Goal: Contribute content: Add original content to the website for others to see

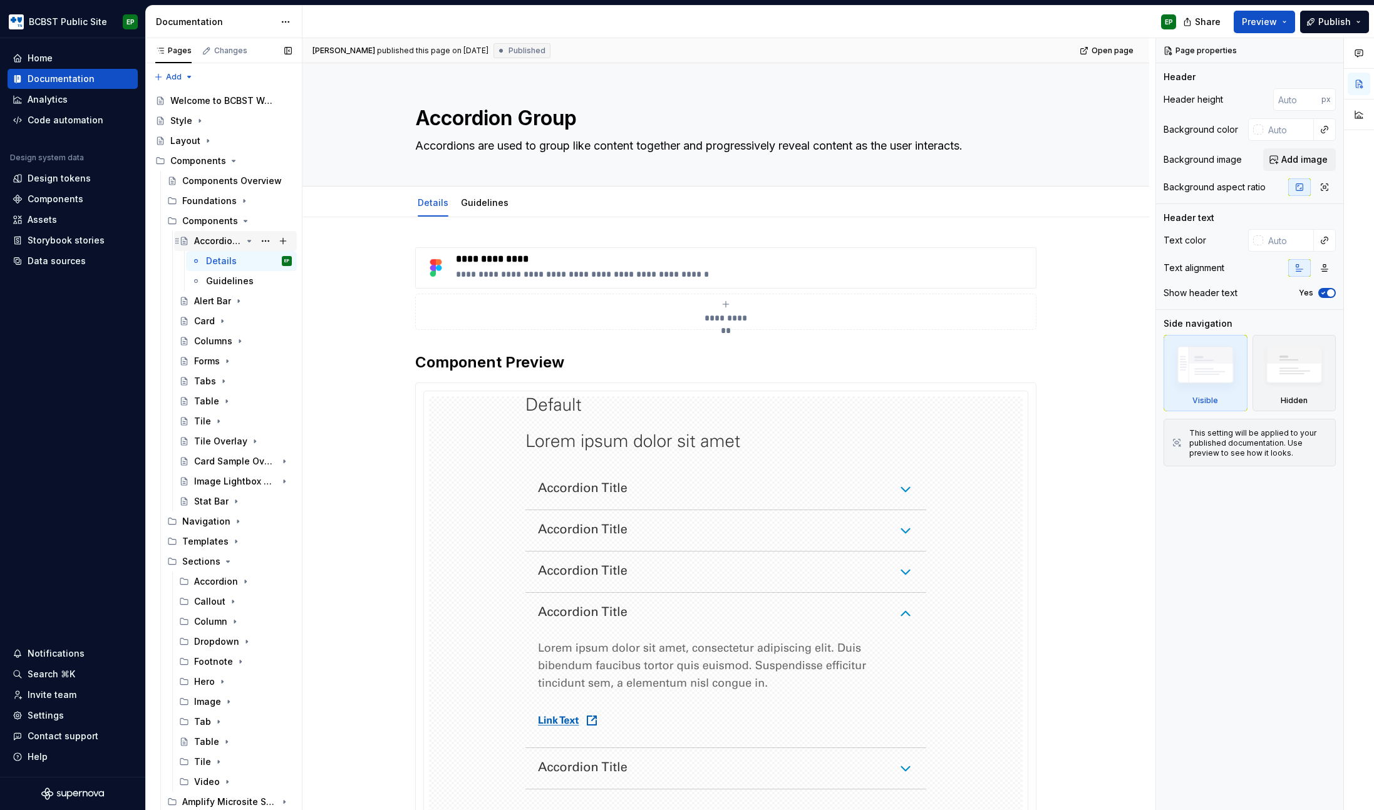
click at [244, 242] on icon "Page tree" at bounding box center [249, 241] width 10 height 10
click at [263, 302] on button "Page tree" at bounding box center [266, 301] width 18 height 18
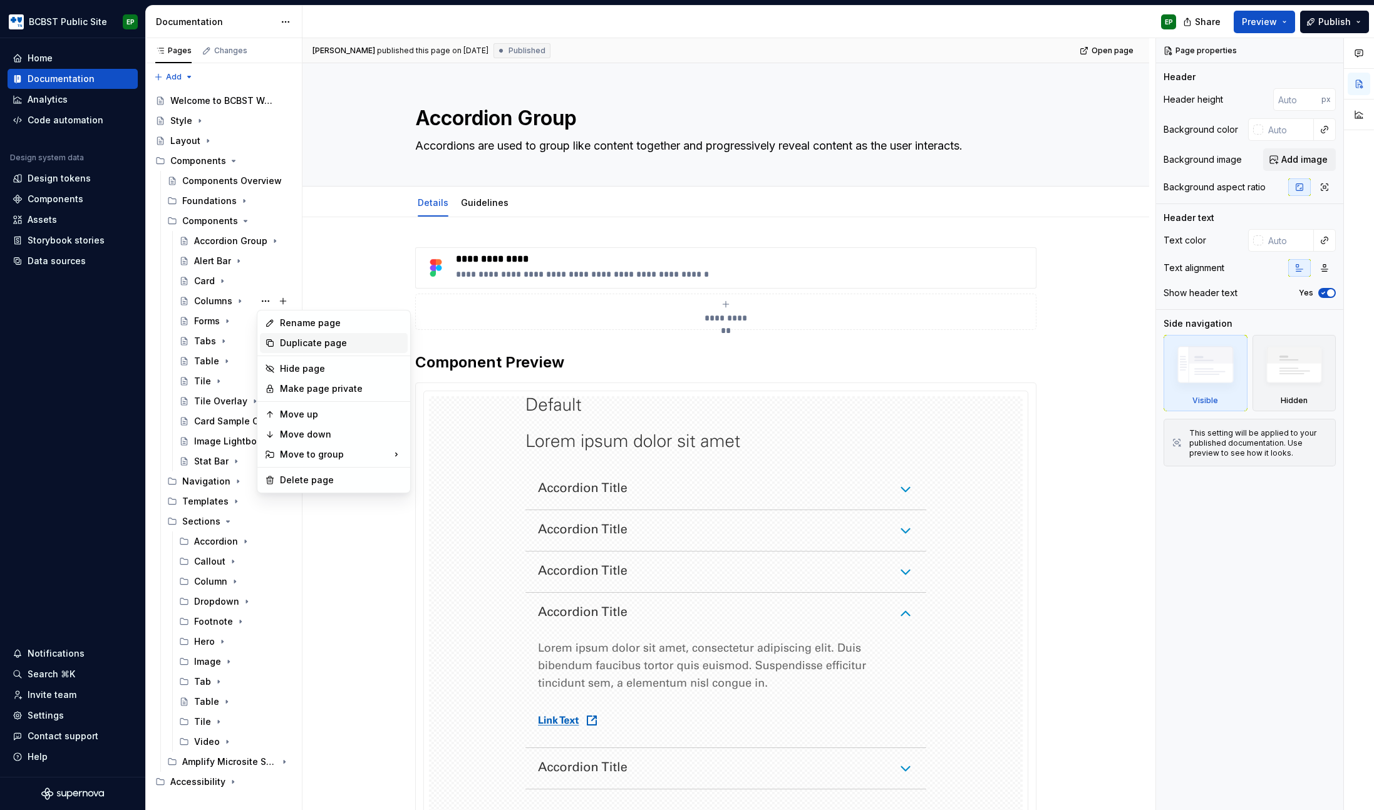
click at [319, 340] on div "Duplicate page" at bounding box center [341, 343] width 123 height 13
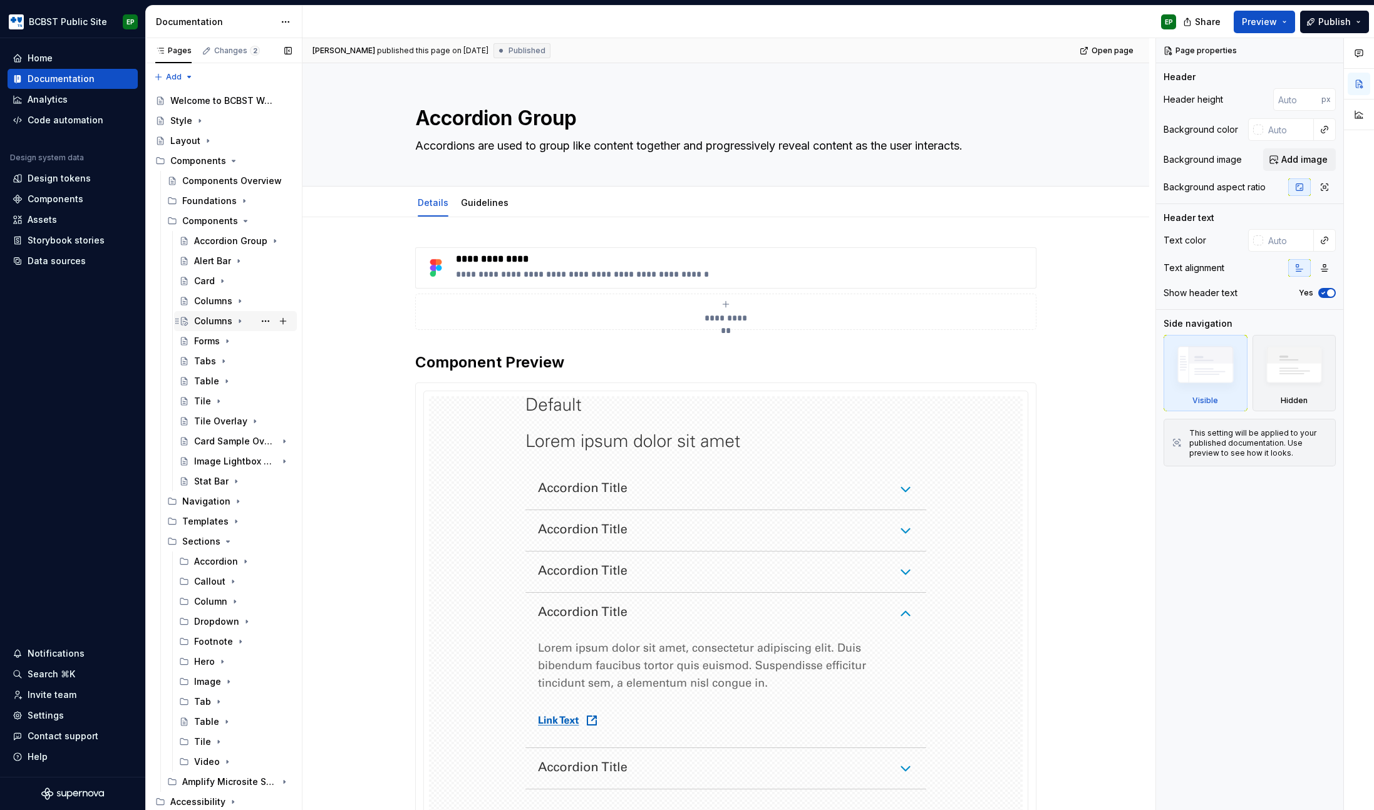
click at [207, 323] on div "Columns" at bounding box center [213, 321] width 38 height 13
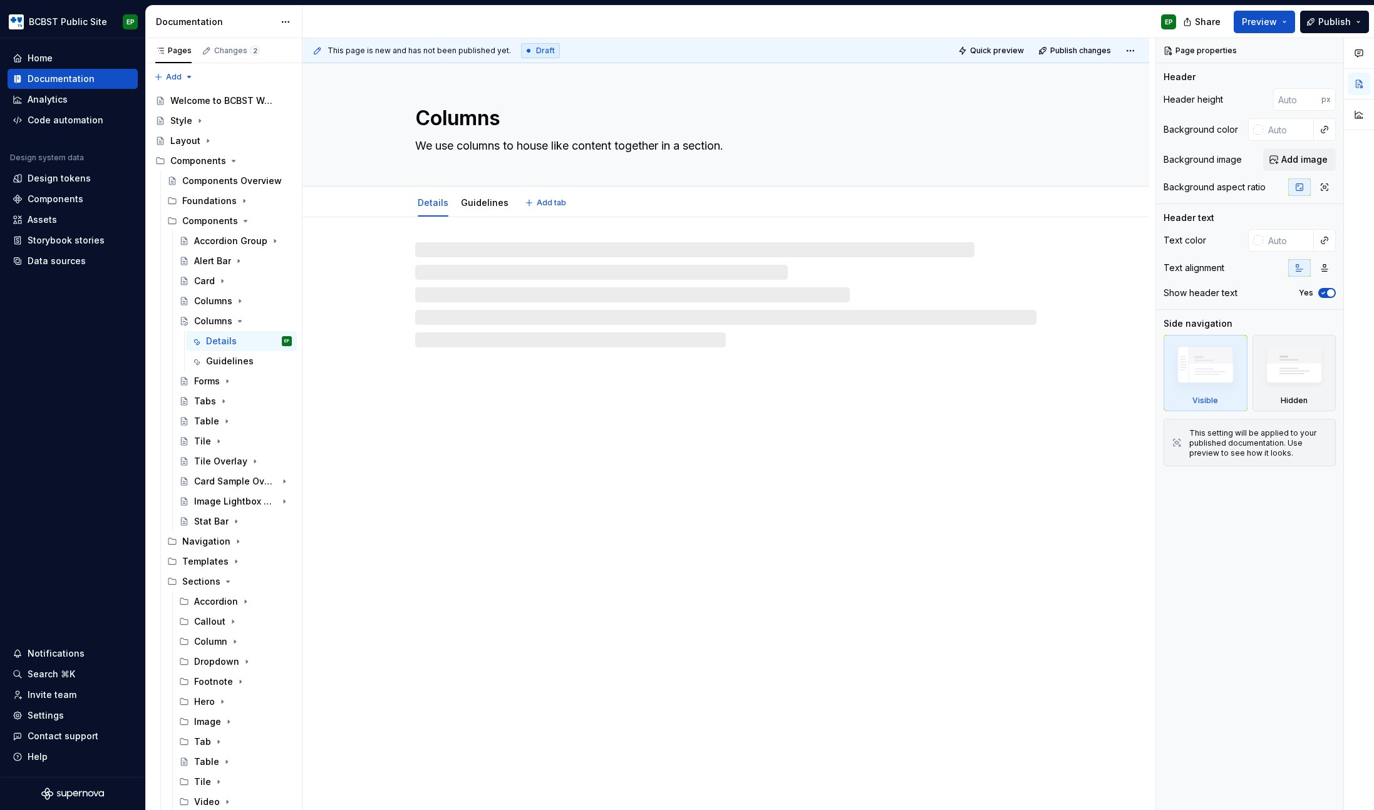
click at [525, 120] on textarea "Columns" at bounding box center [723, 118] width 621 height 30
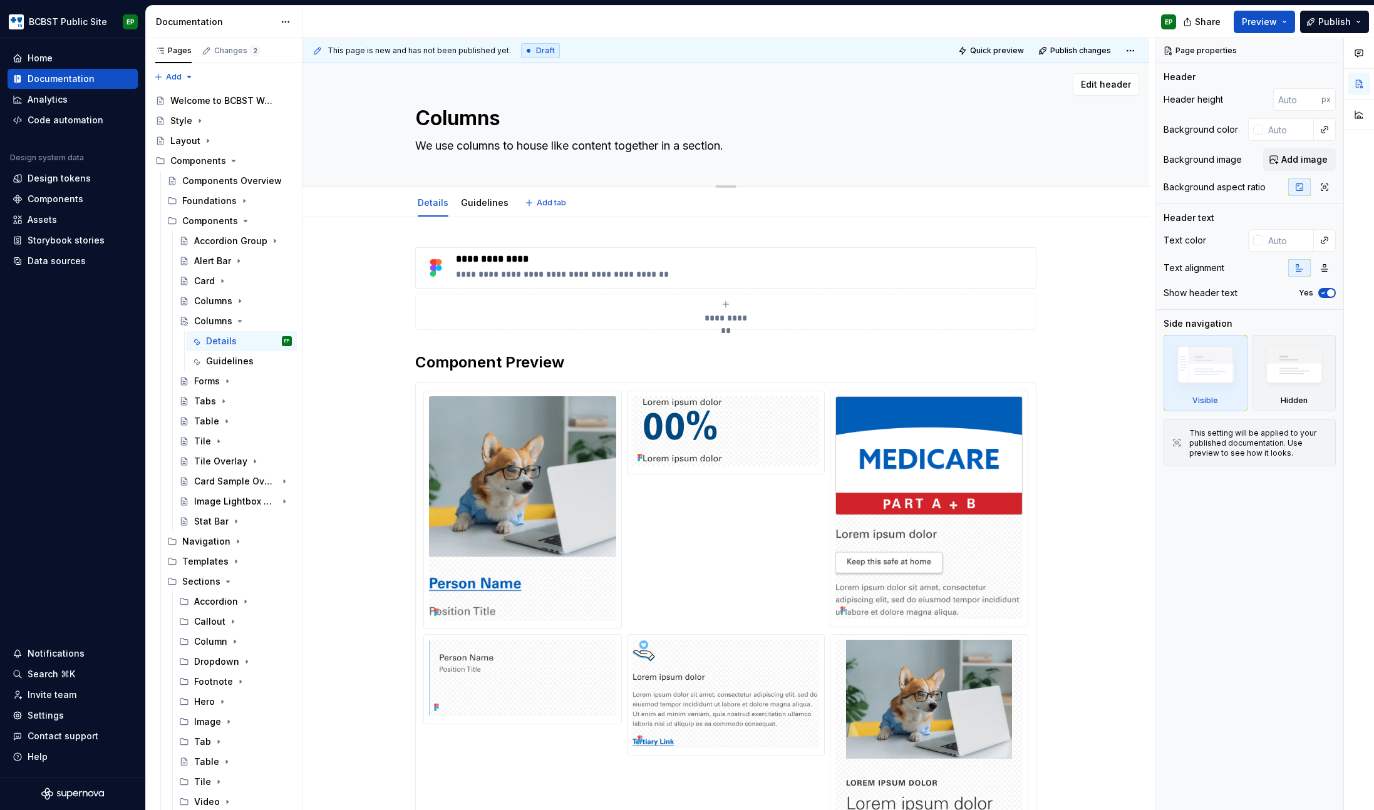
type textarea "*"
type textarea "D"
type textarea "*"
type textarea "Da"
type textarea "*"
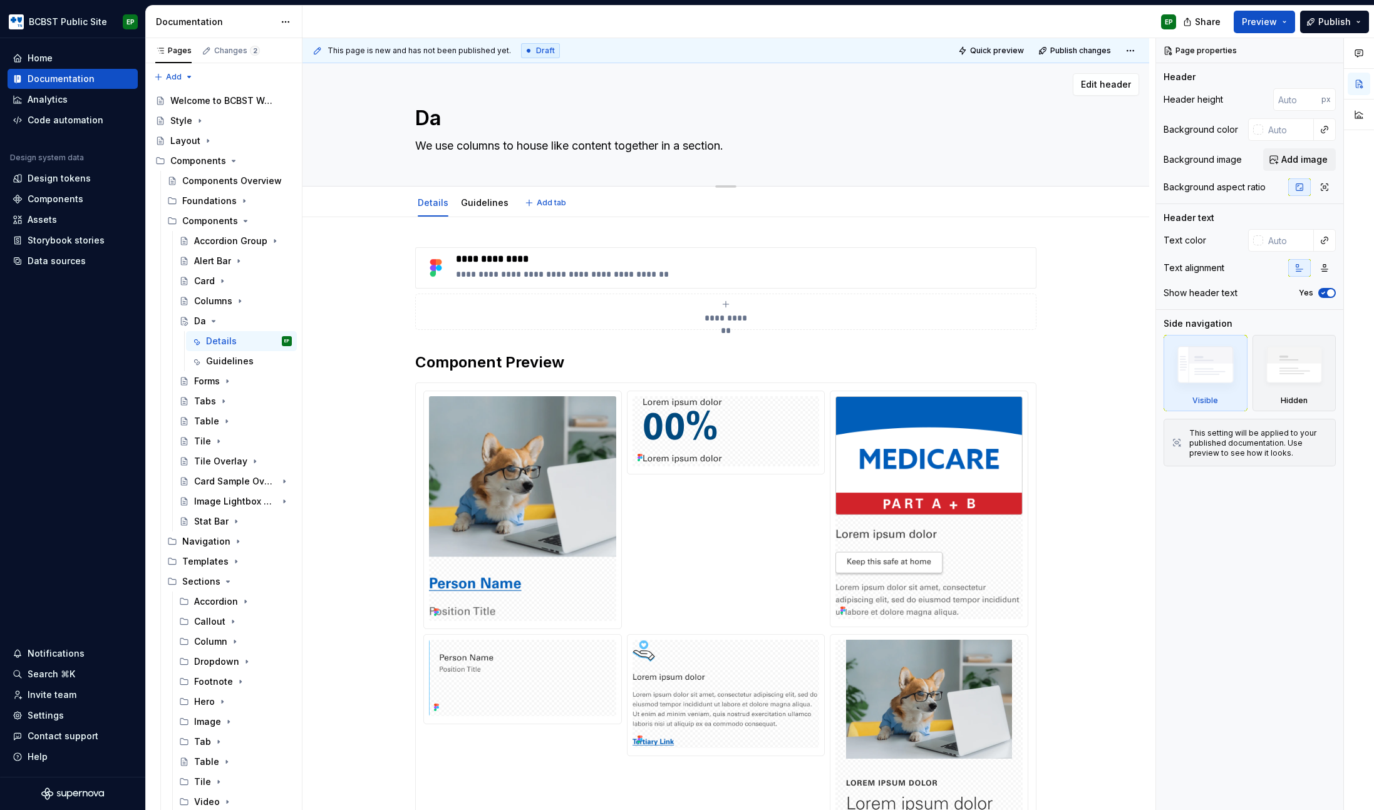
type textarea "Dat"
type textarea "*"
type textarea "Data"
type textarea "*"
type textarea "Data"
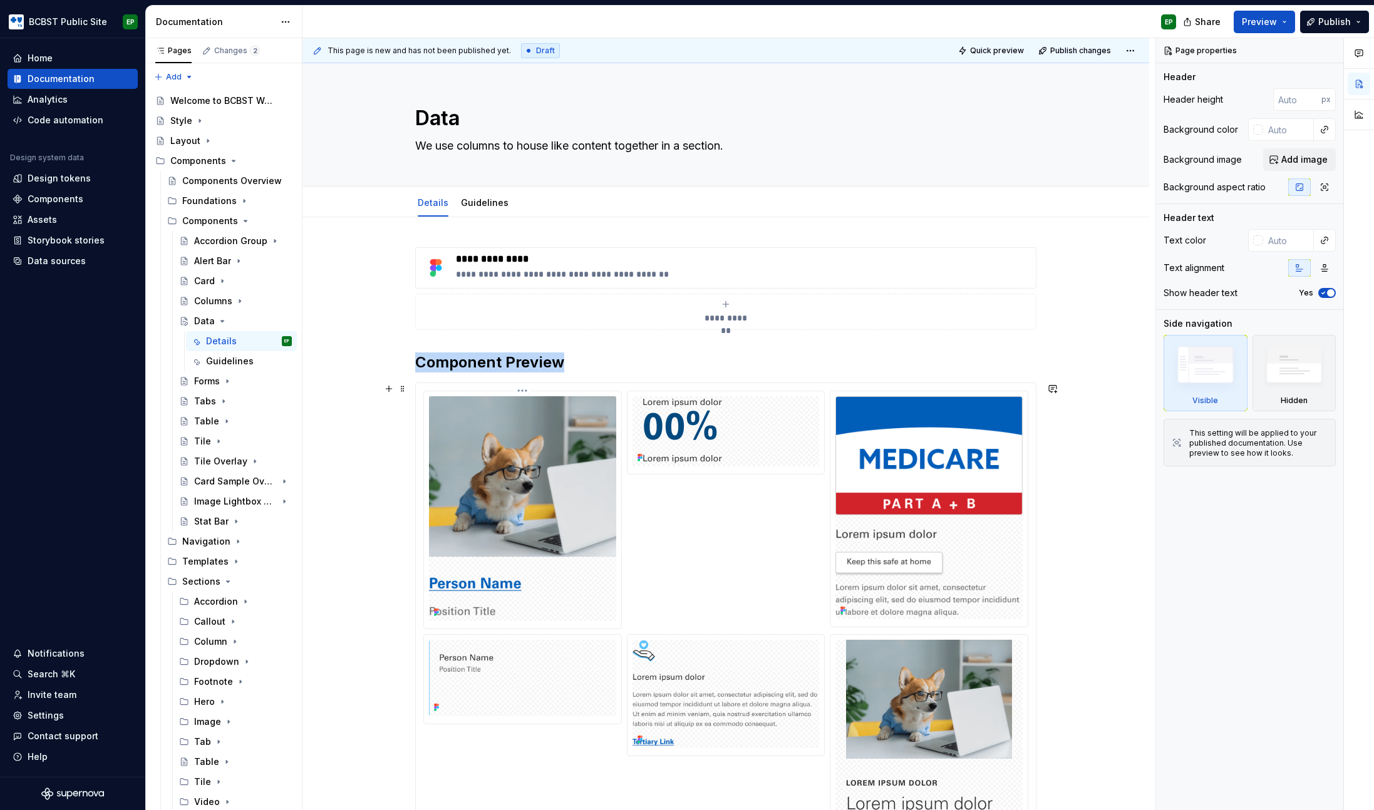
click at [604, 435] on img at bounding box center [522, 508] width 187 height 225
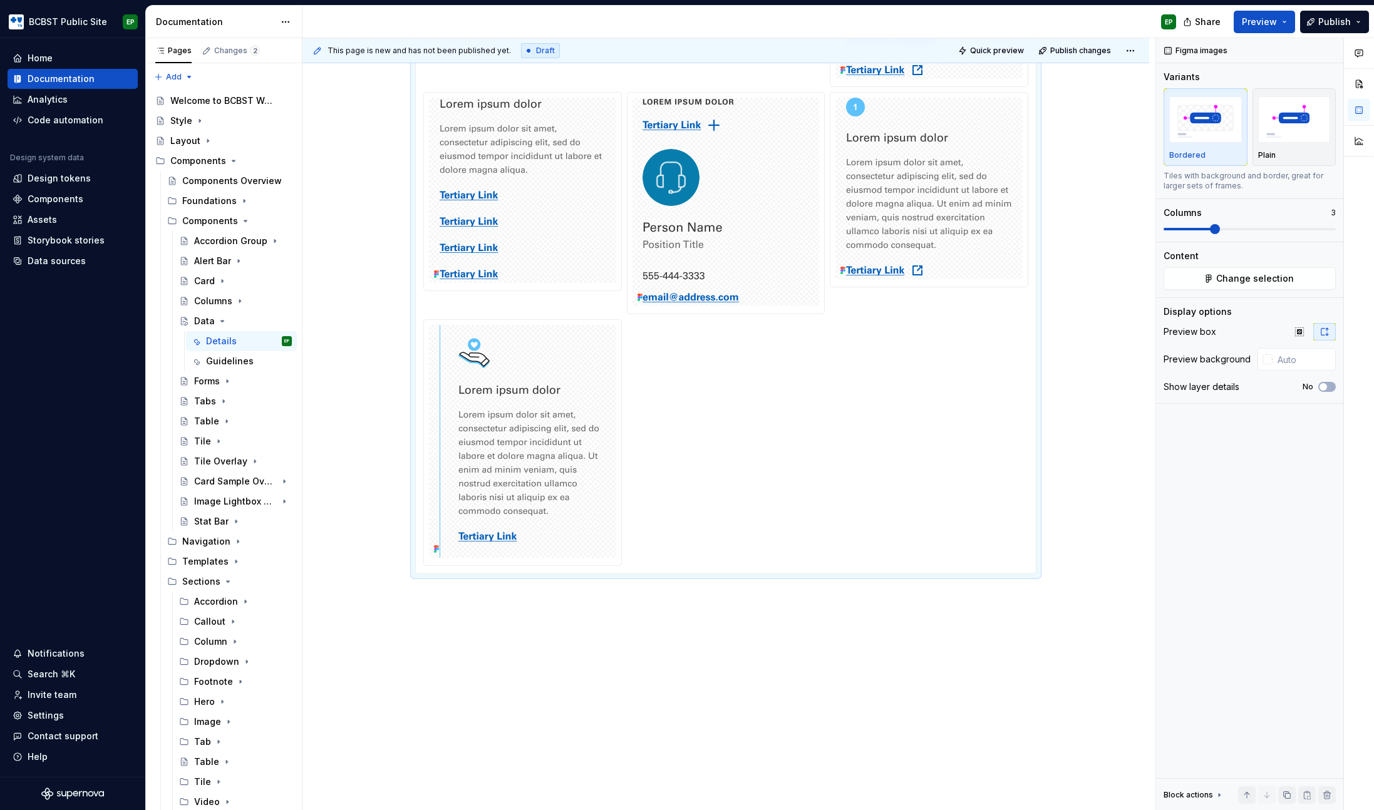
scroll to position [897, 0]
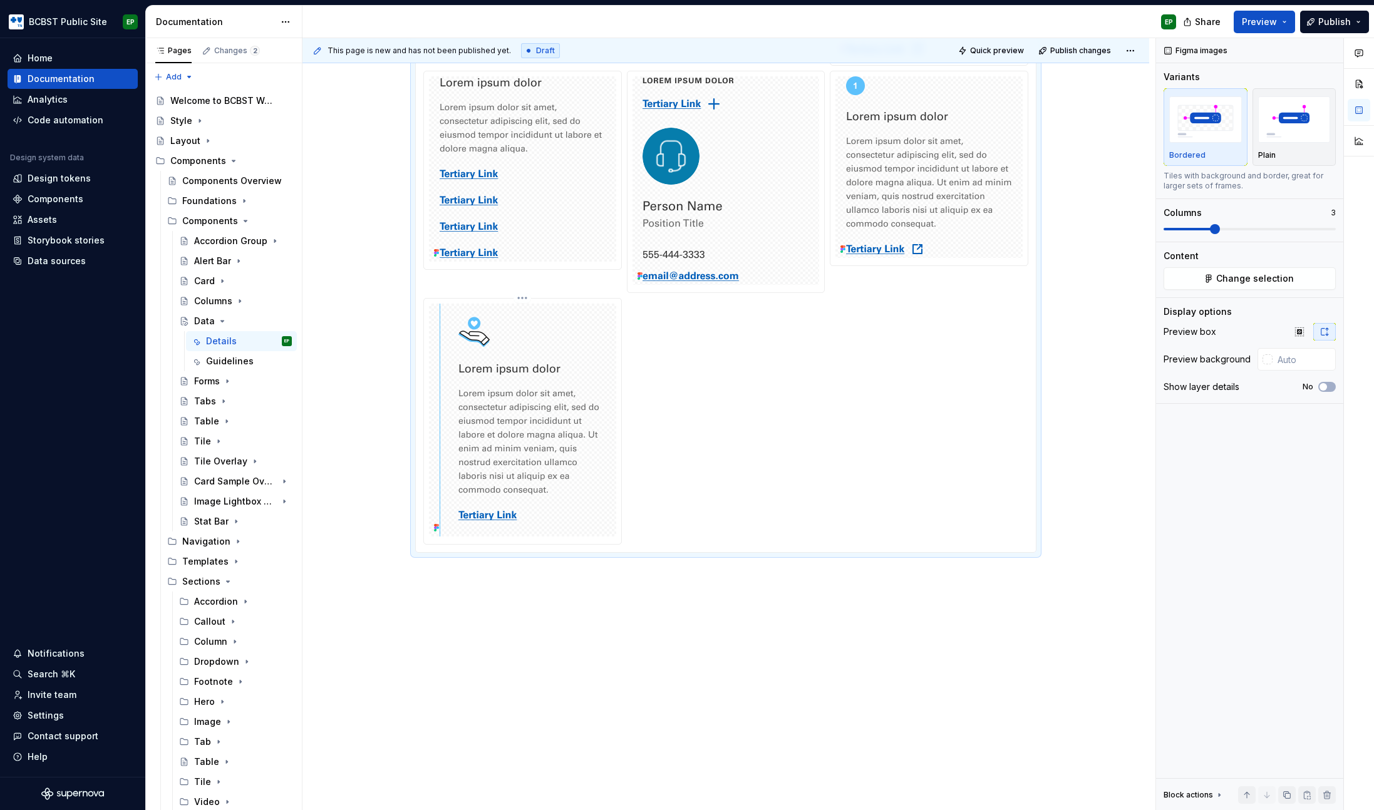
click at [465, 411] on img at bounding box center [523, 420] width 166 height 233
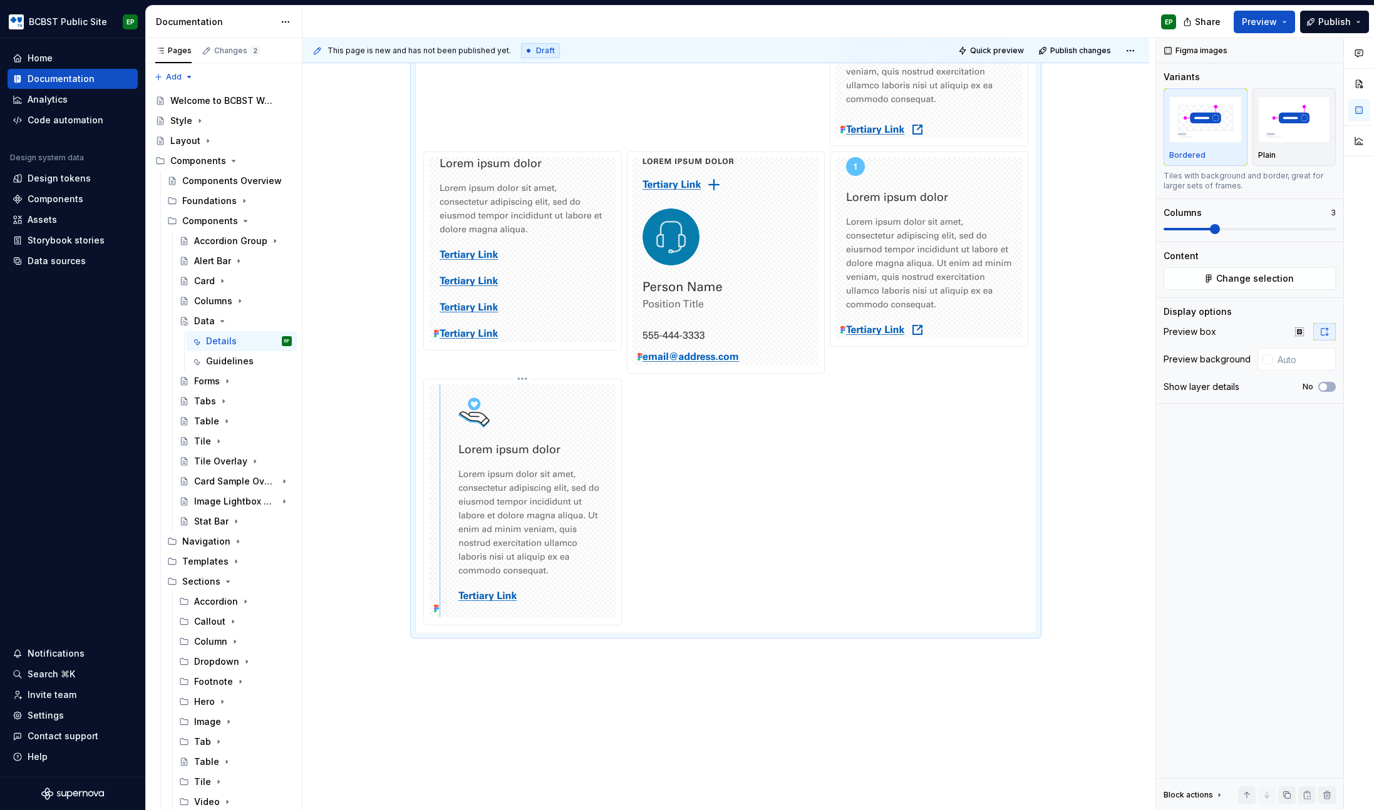
scroll to position [771, 0]
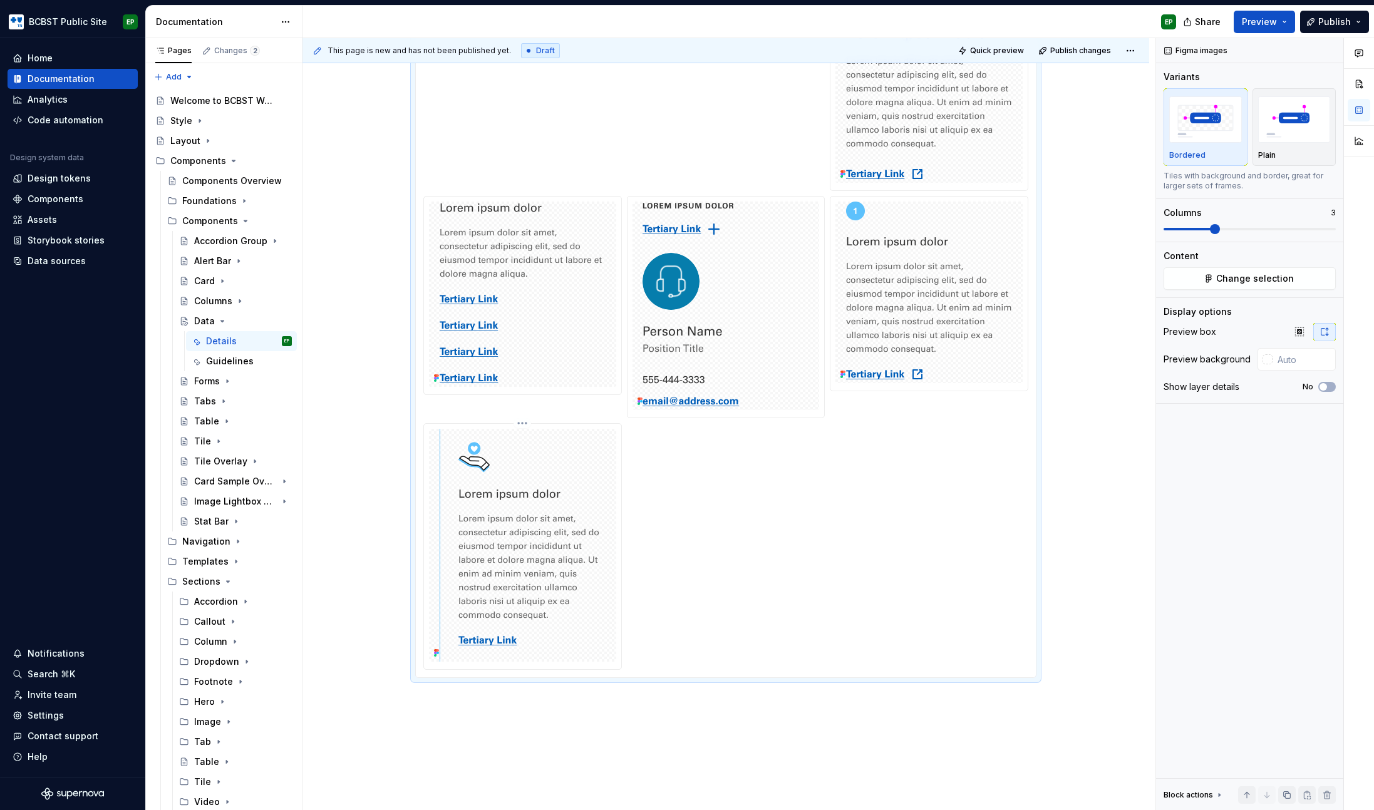
click at [520, 423] on html "BCBST Public Site EP Home Documentation Analytics Code automation Design system…" at bounding box center [687, 405] width 1374 height 810
click at [567, 514] on div "Delete item" at bounding box center [583, 509] width 92 height 13
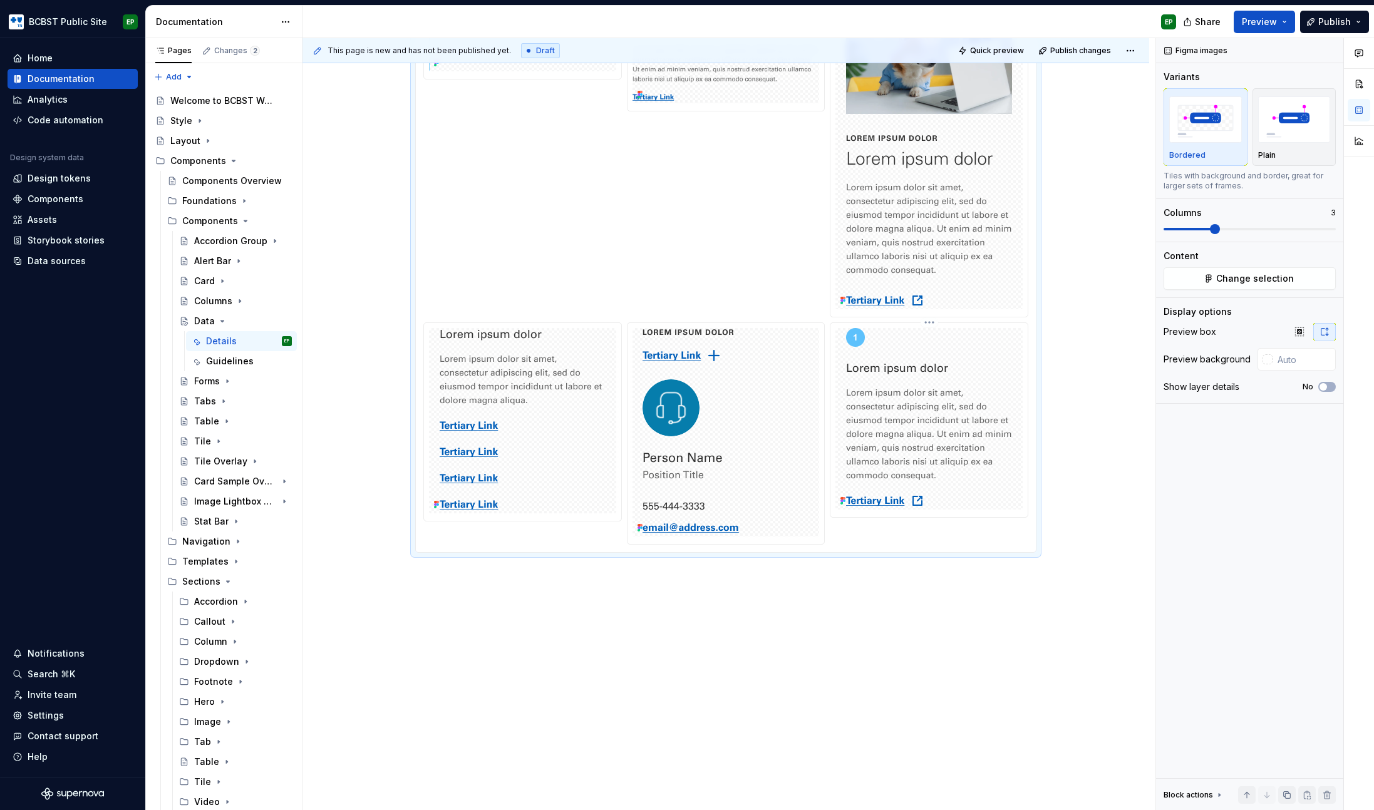
click at [929, 323] on html "BCBST Public Site EP Home Documentation Analytics Code automation Design system…" at bounding box center [687, 405] width 1374 height 810
click at [942, 409] on div "Delete item" at bounding box center [981, 409] width 117 height 20
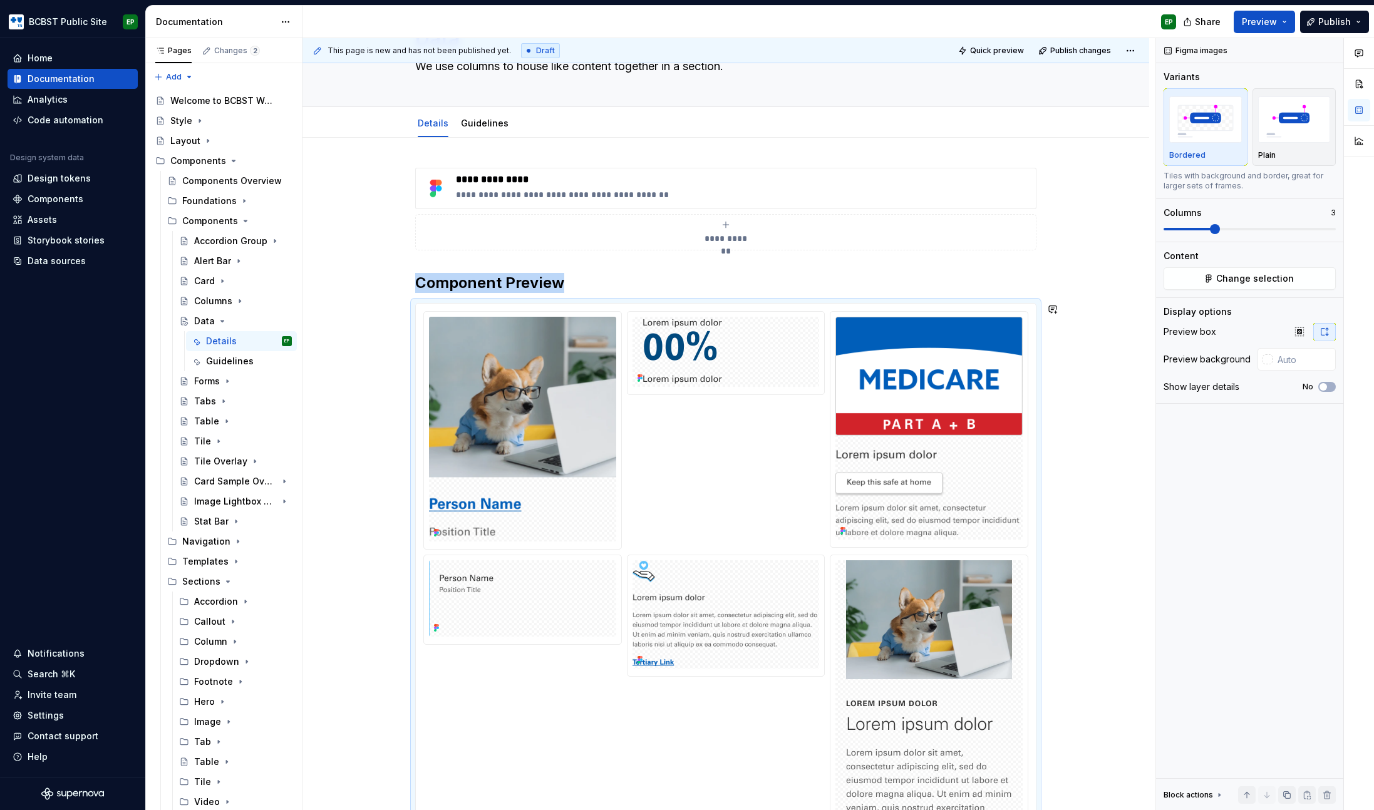
scroll to position [0, 0]
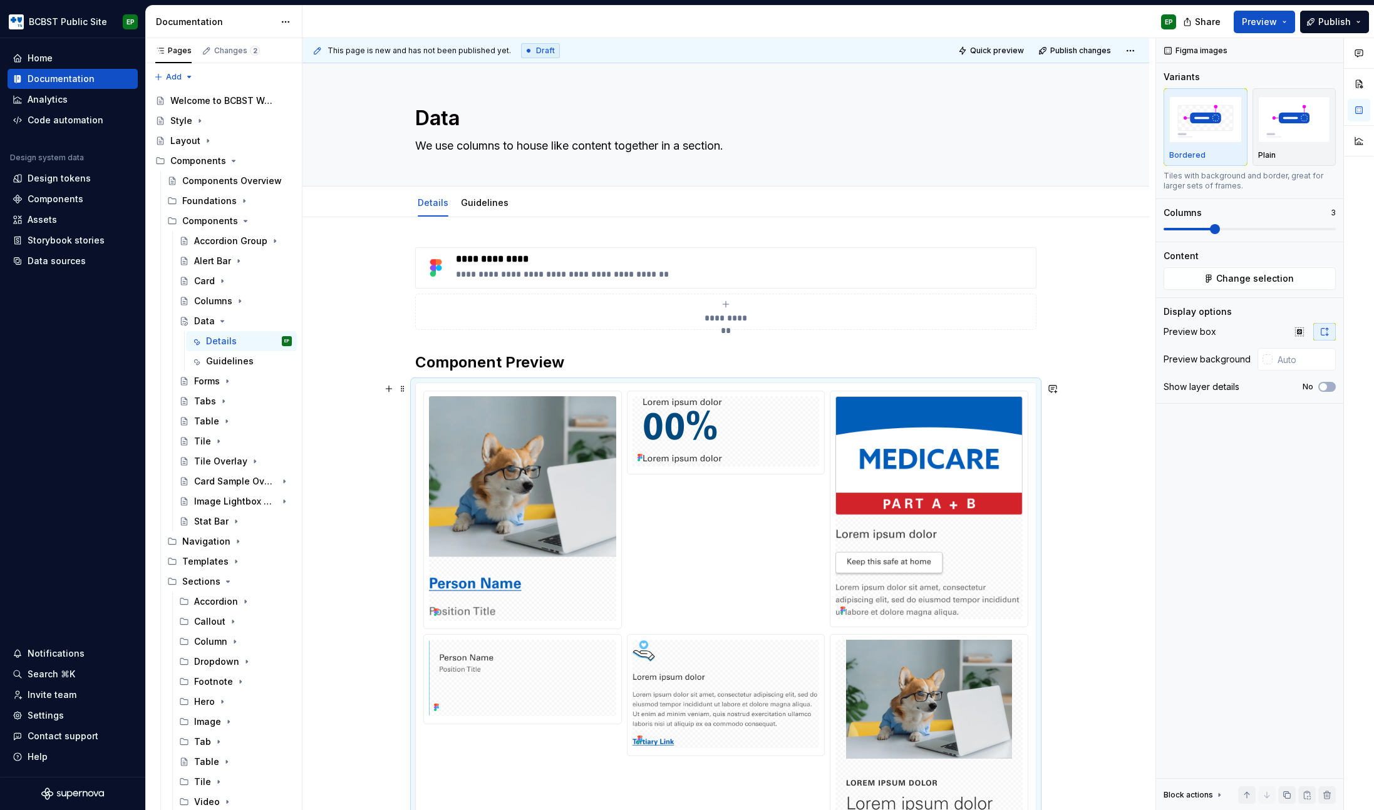
click at [736, 501] on div at bounding box center [725, 790] width 605 height 799
click at [766, 446] on img at bounding box center [725, 431] width 166 height 70
click at [872, 459] on img at bounding box center [928, 507] width 187 height 223
click at [1234, 281] on span "Change selection" at bounding box center [1255, 278] width 78 height 13
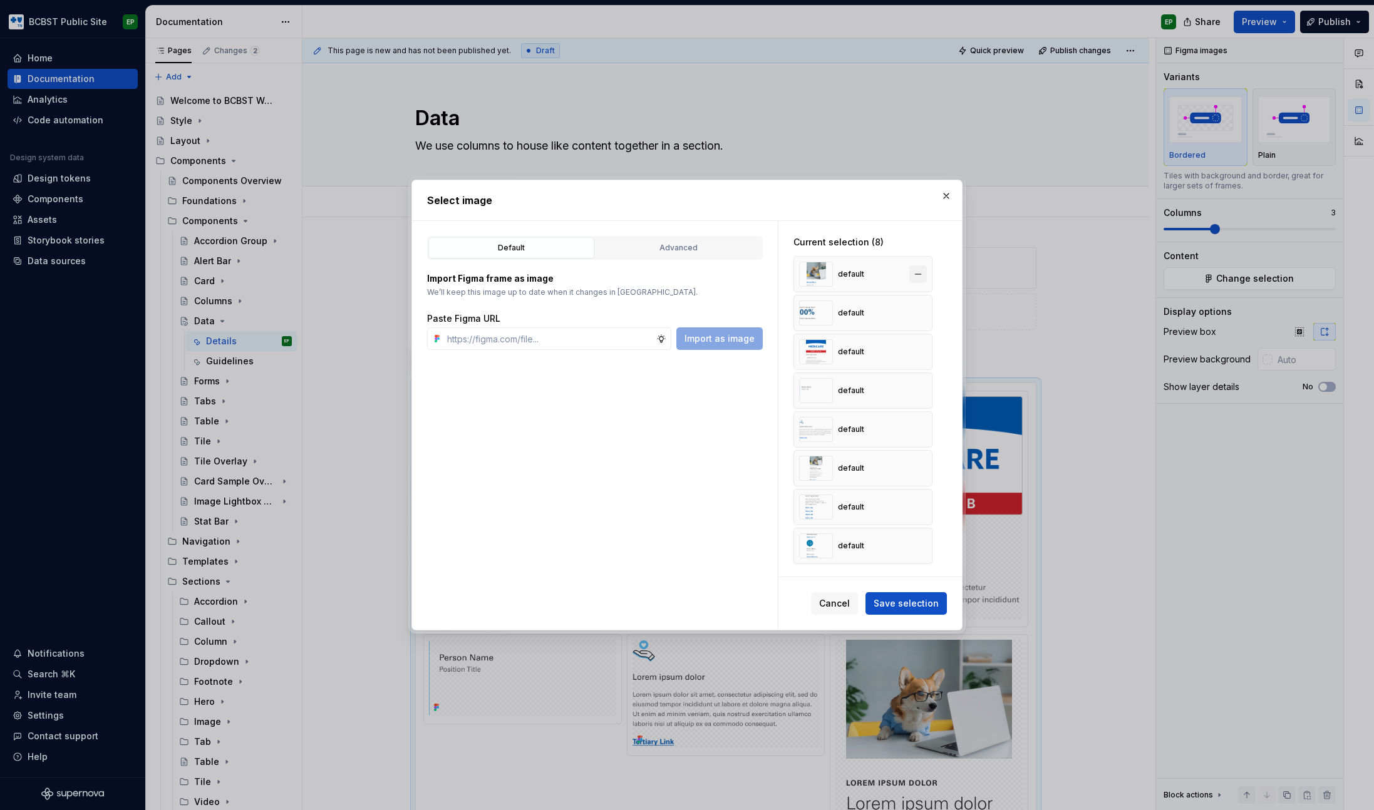
click at [917, 272] on button "button" at bounding box center [918, 275] width 18 height 18
click at [917, 304] on button "button" at bounding box center [918, 313] width 18 height 18
click at [917, 272] on button "button" at bounding box center [918, 275] width 18 height 18
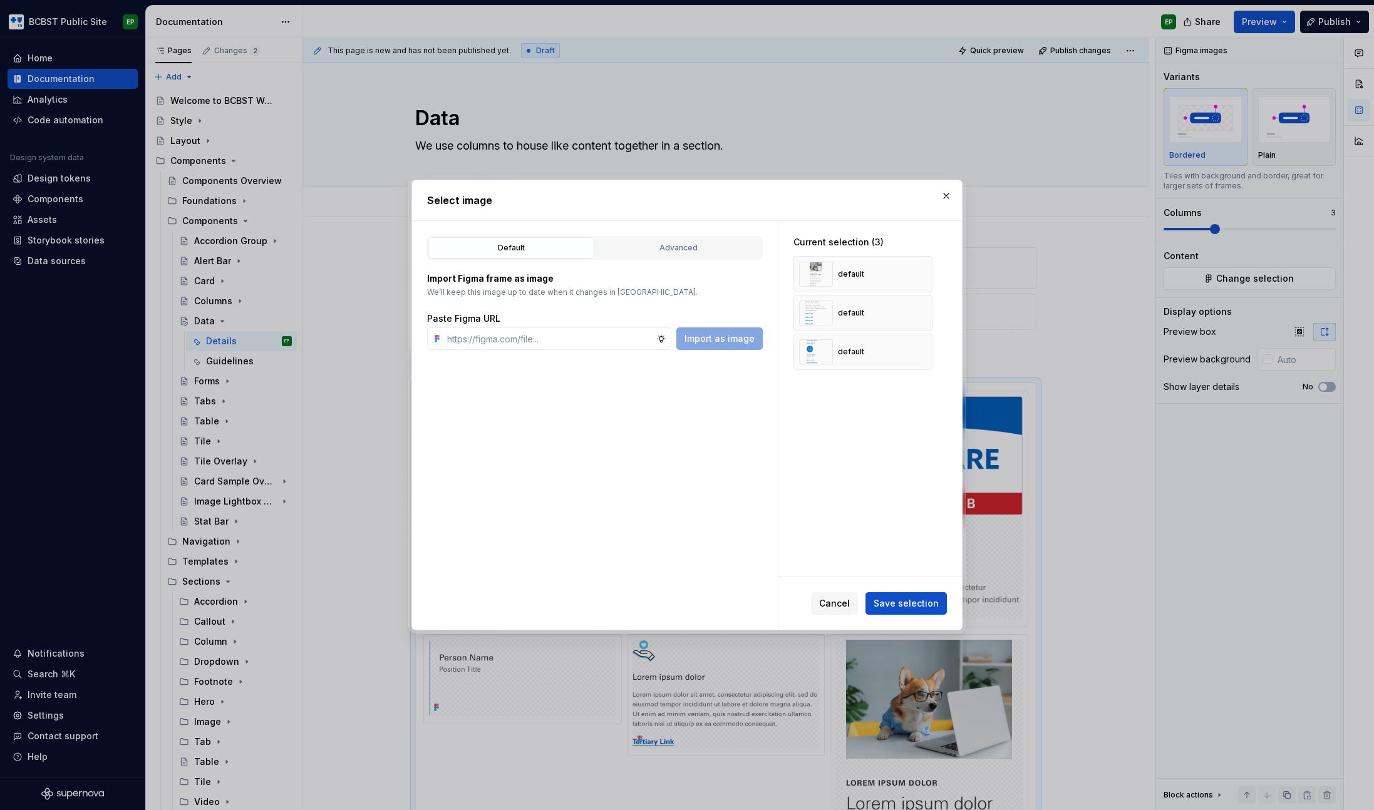
click at [917, 272] on button "button" at bounding box center [918, 275] width 18 height 18
click at [917, 304] on button "button" at bounding box center [918, 313] width 18 height 18
click at [917, 272] on button "button" at bounding box center [918, 275] width 18 height 18
type textarea "*"
click at [542, 341] on input "text" at bounding box center [549, 339] width 214 height 23
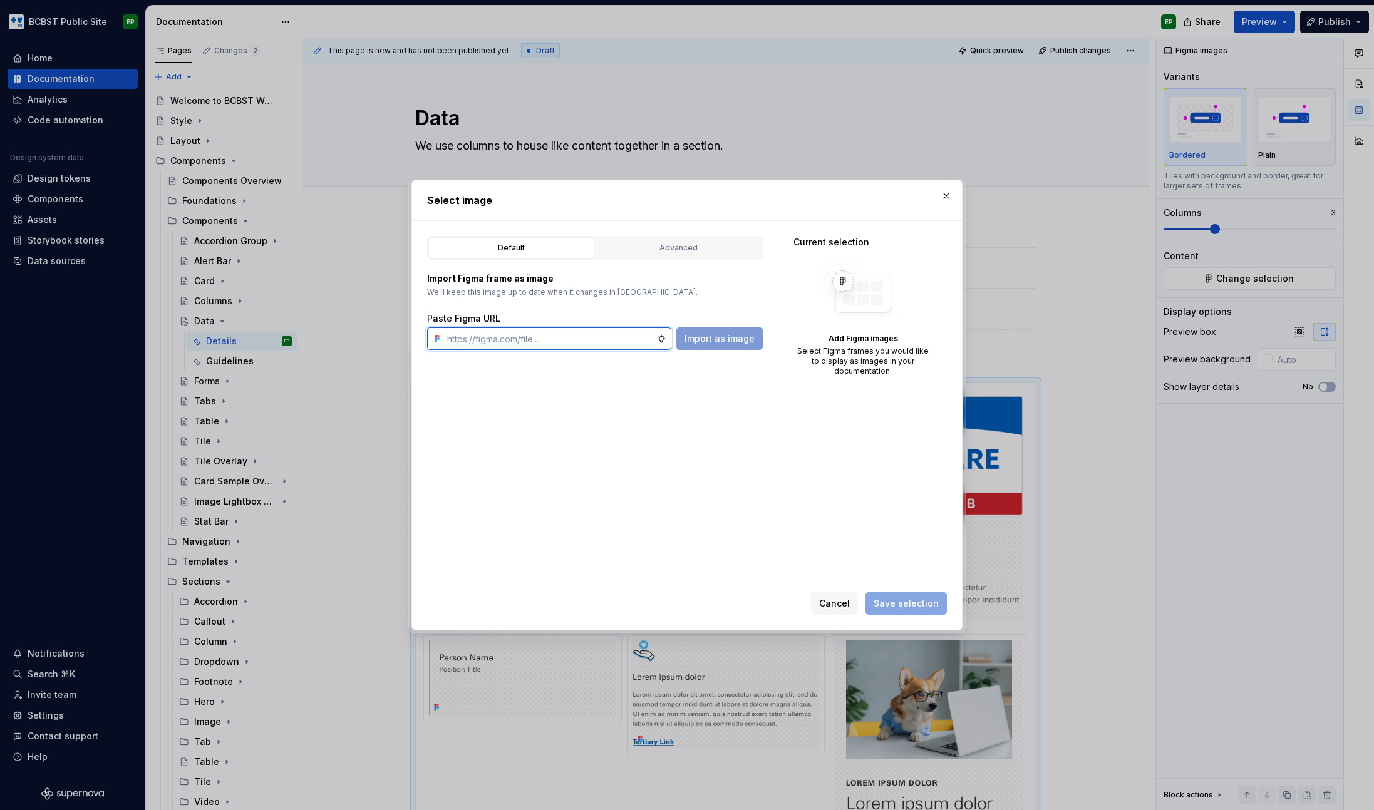
paste input "[URL][DOMAIN_NAME]"
type input "[URL][DOMAIN_NAME]"
click at [716, 339] on span "Import as image" at bounding box center [719, 339] width 70 height 13
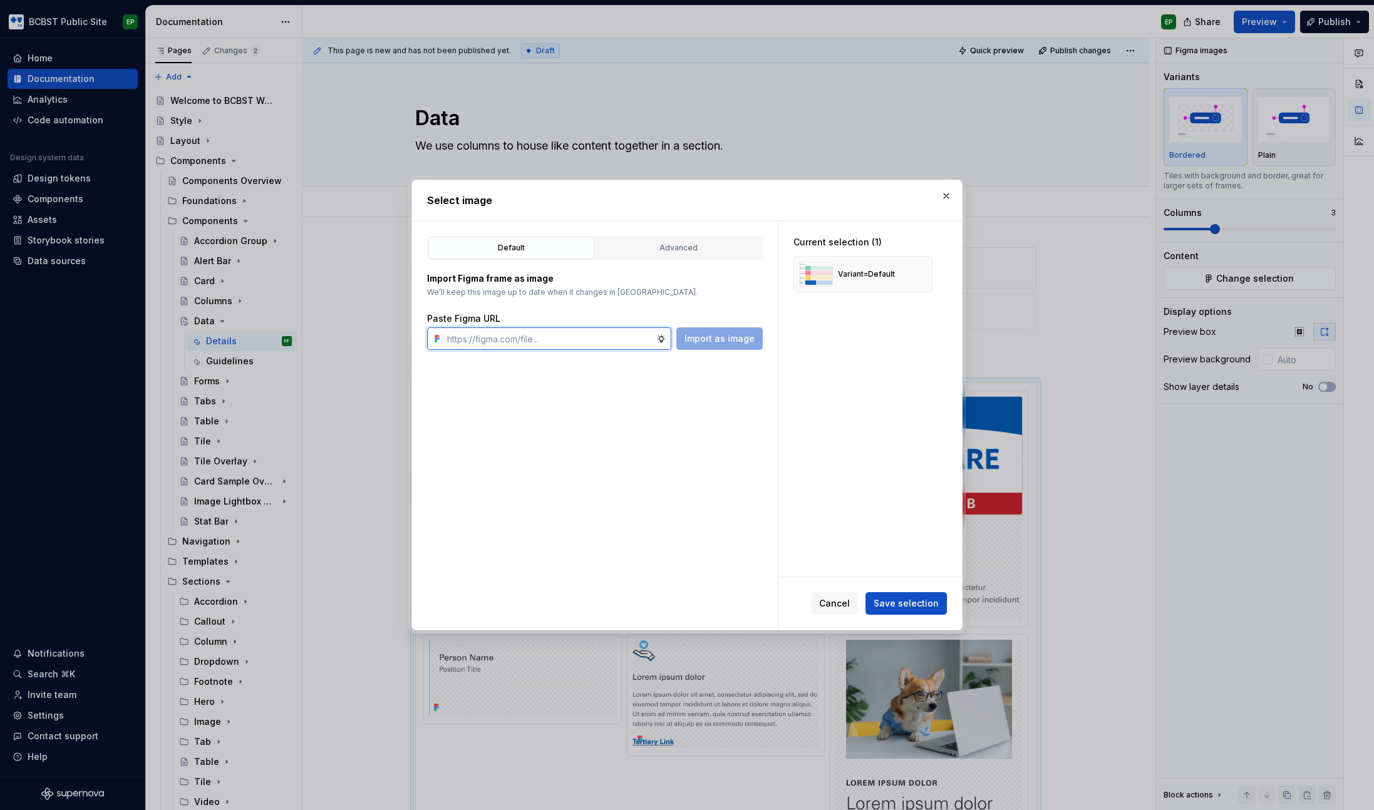
click at [588, 344] on input "text" at bounding box center [549, 339] width 214 height 23
paste input "[URL][DOMAIN_NAME]"
type input "[URL][DOMAIN_NAME]"
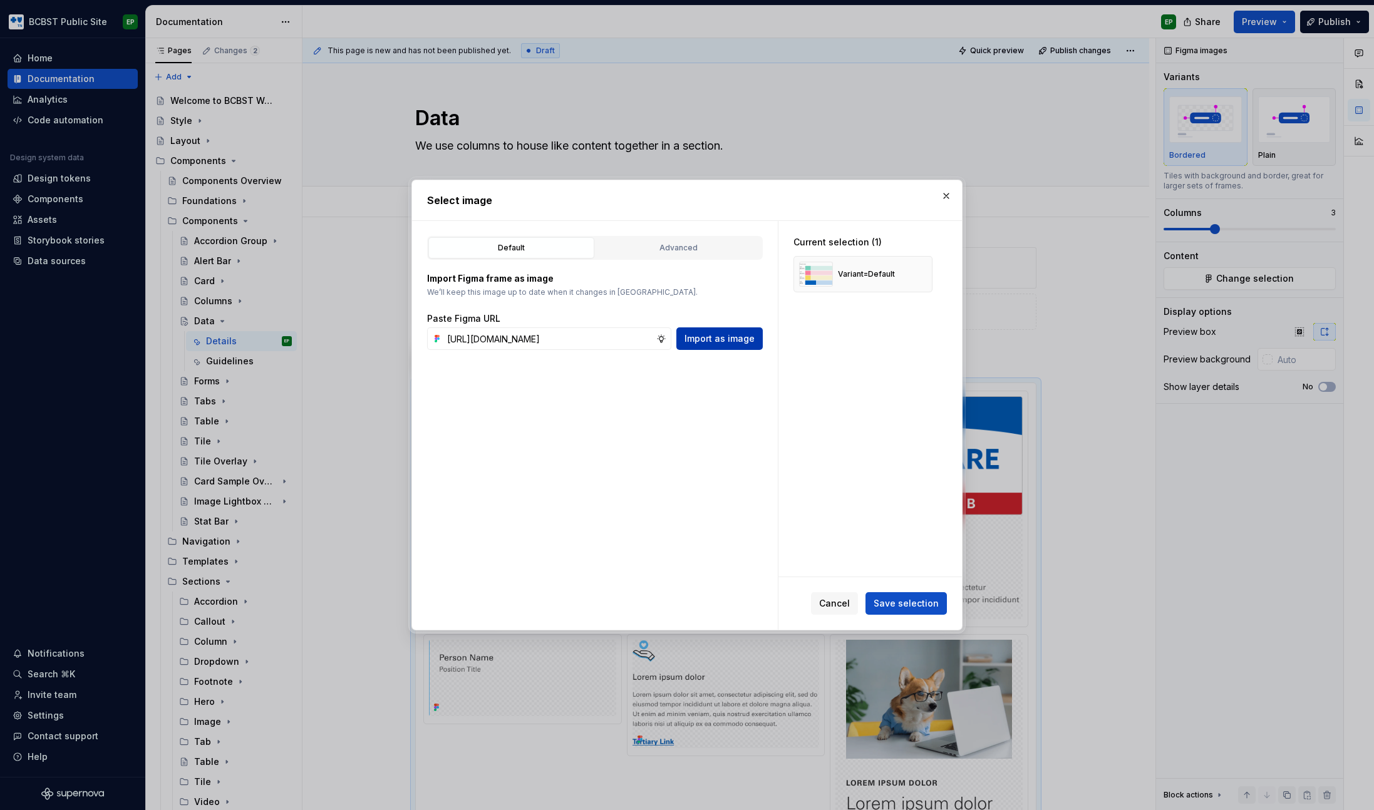
click at [727, 348] on button "Import as image" at bounding box center [719, 339] width 86 height 23
click at [572, 336] on input "text" at bounding box center [549, 339] width 214 height 23
paste input "[URL][DOMAIN_NAME]"
type input "[URL][DOMAIN_NAME]"
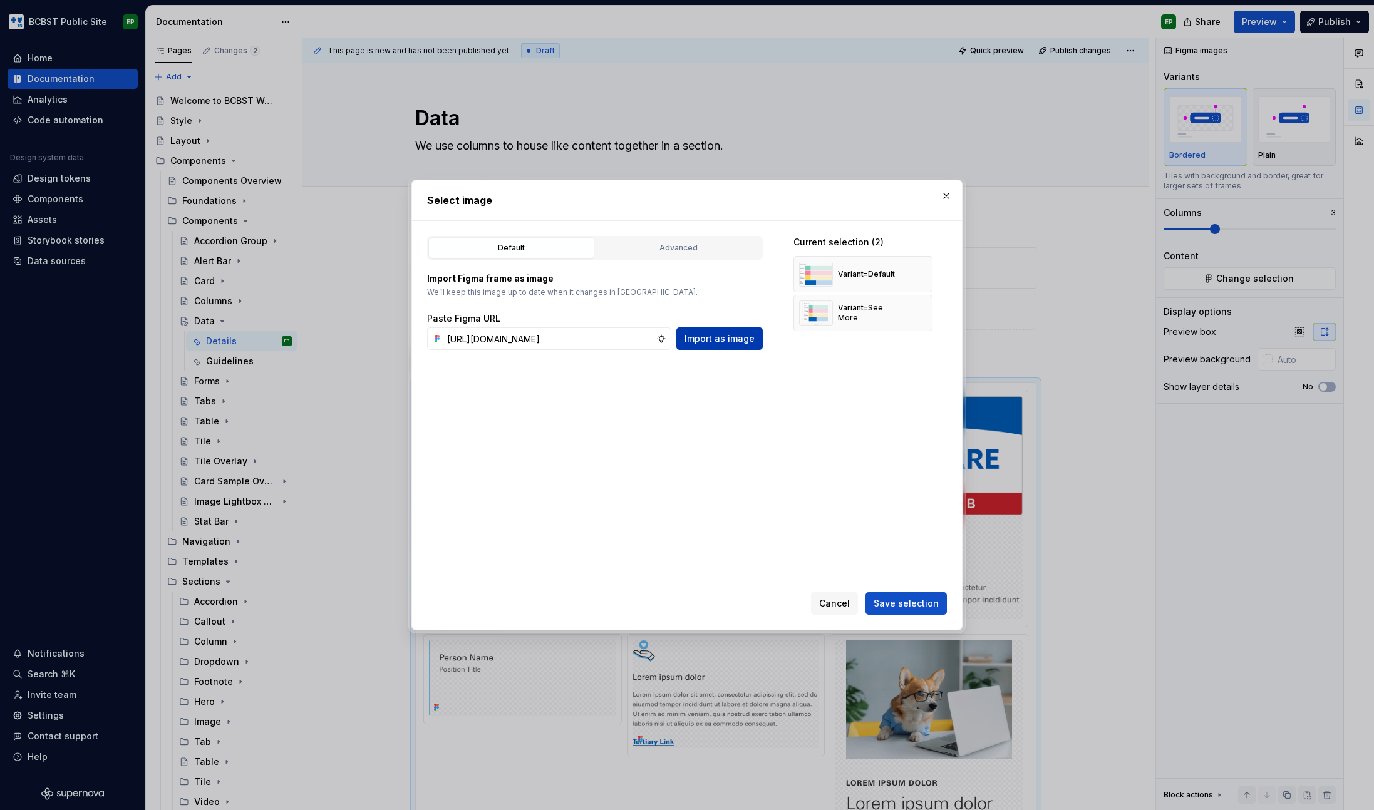
scroll to position [0, 0]
click at [710, 343] on span "Import as image" at bounding box center [719, 339] width 70 height 13
click at [889, 604] on span "Save selection" at bounding box center [906, 603] width 65 height 13
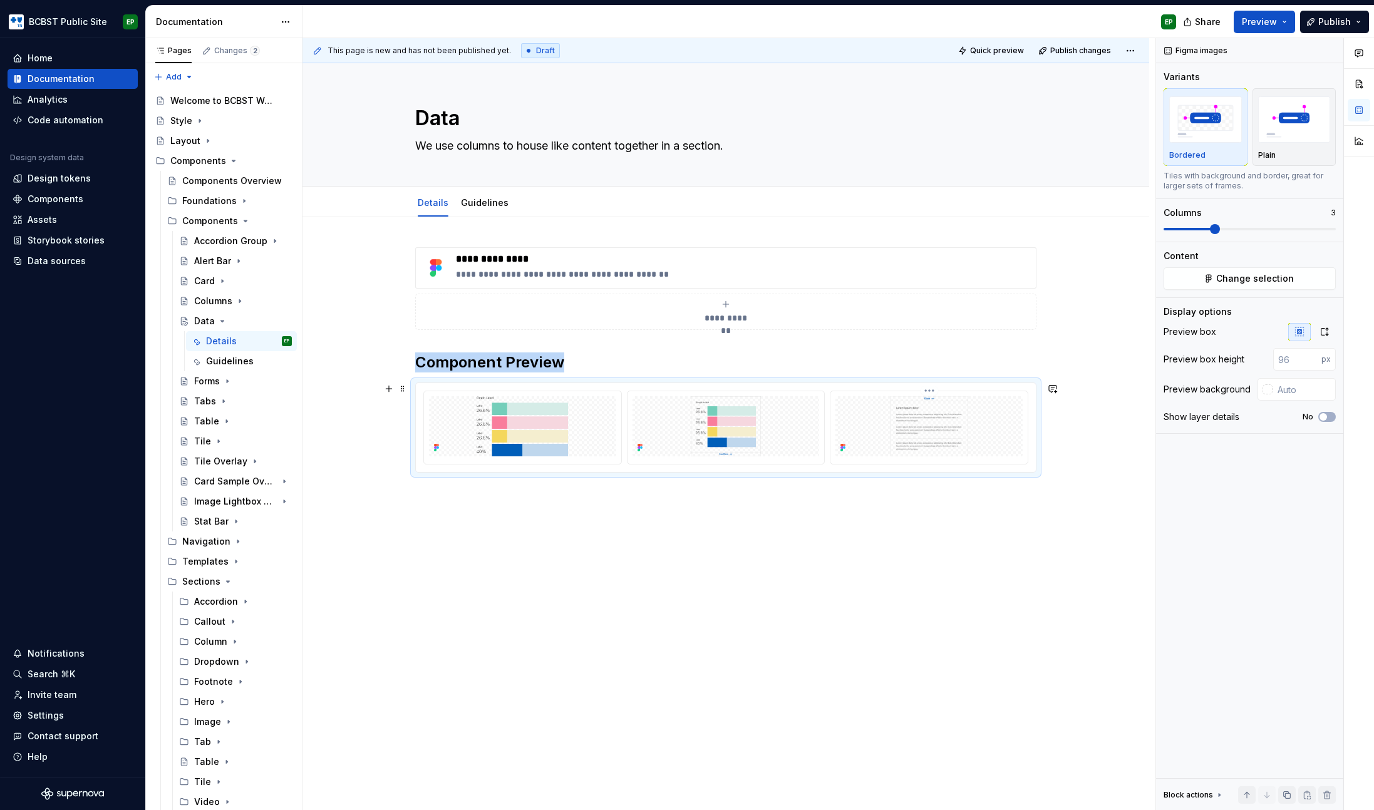
click at [938, 423] on img at bounding box center [928, 426] width 187 height 60
click at [1324, 332] on icon "button" at bounding box center [1324, 332] width 10 height 10
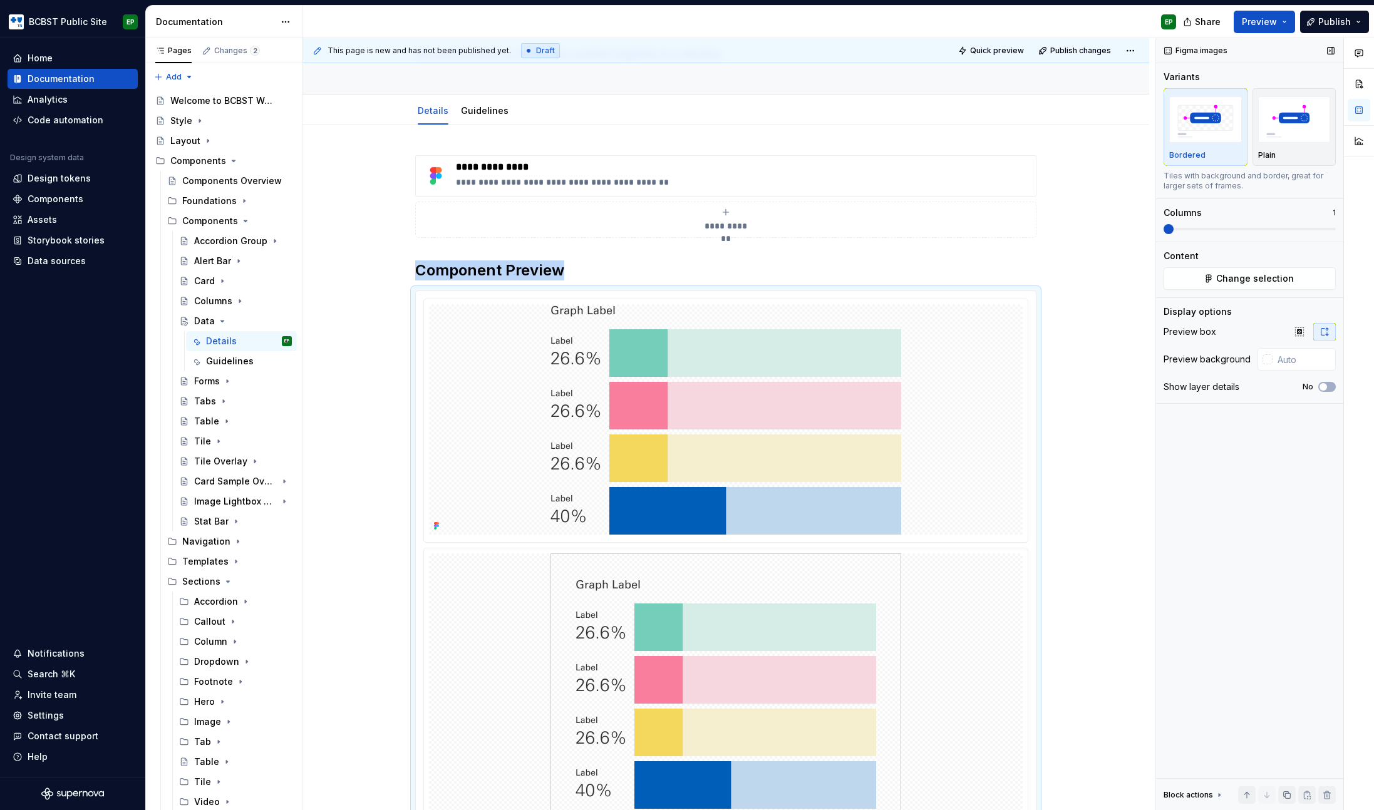
scroll to position [344, 0]
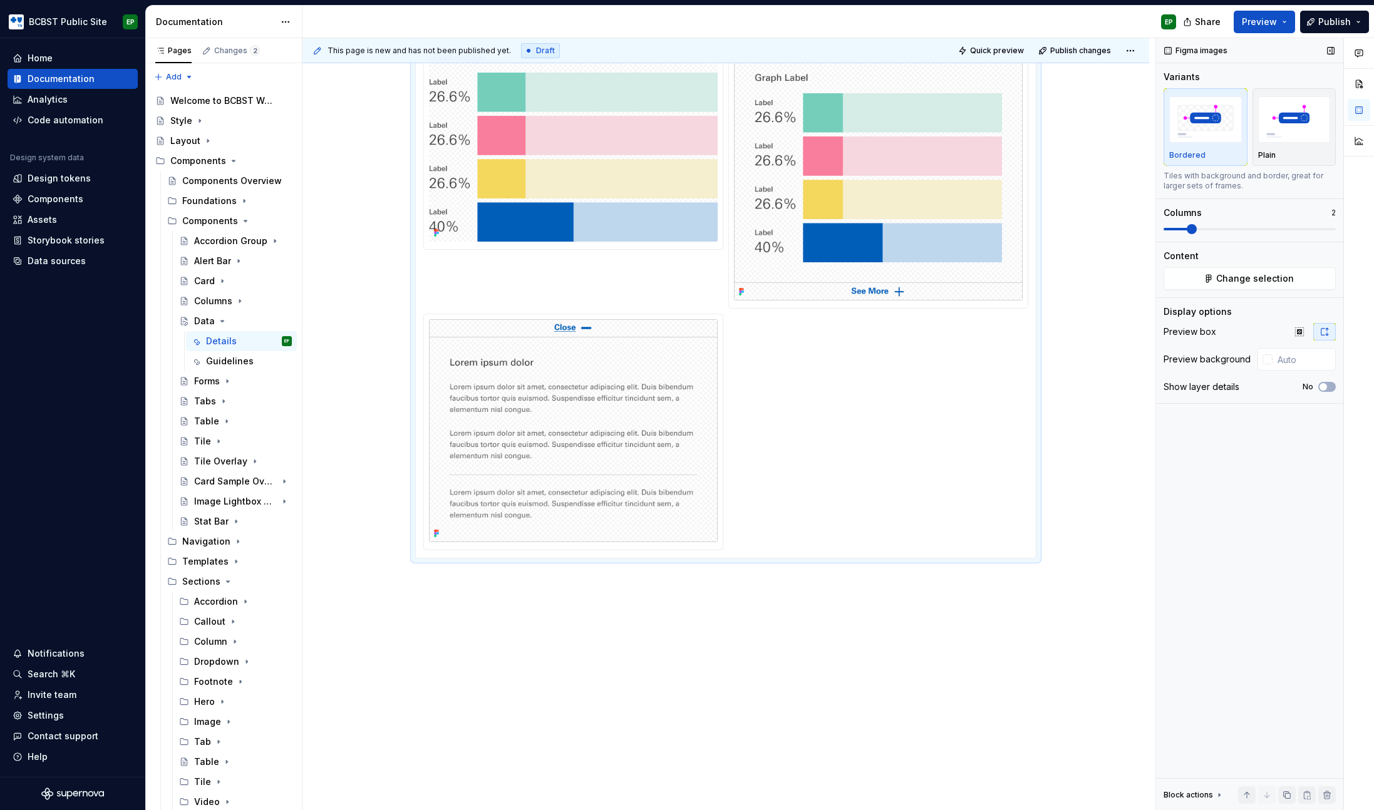
click at [1187, 231] on span at bounding box center [1192, 229] width 10 height 10
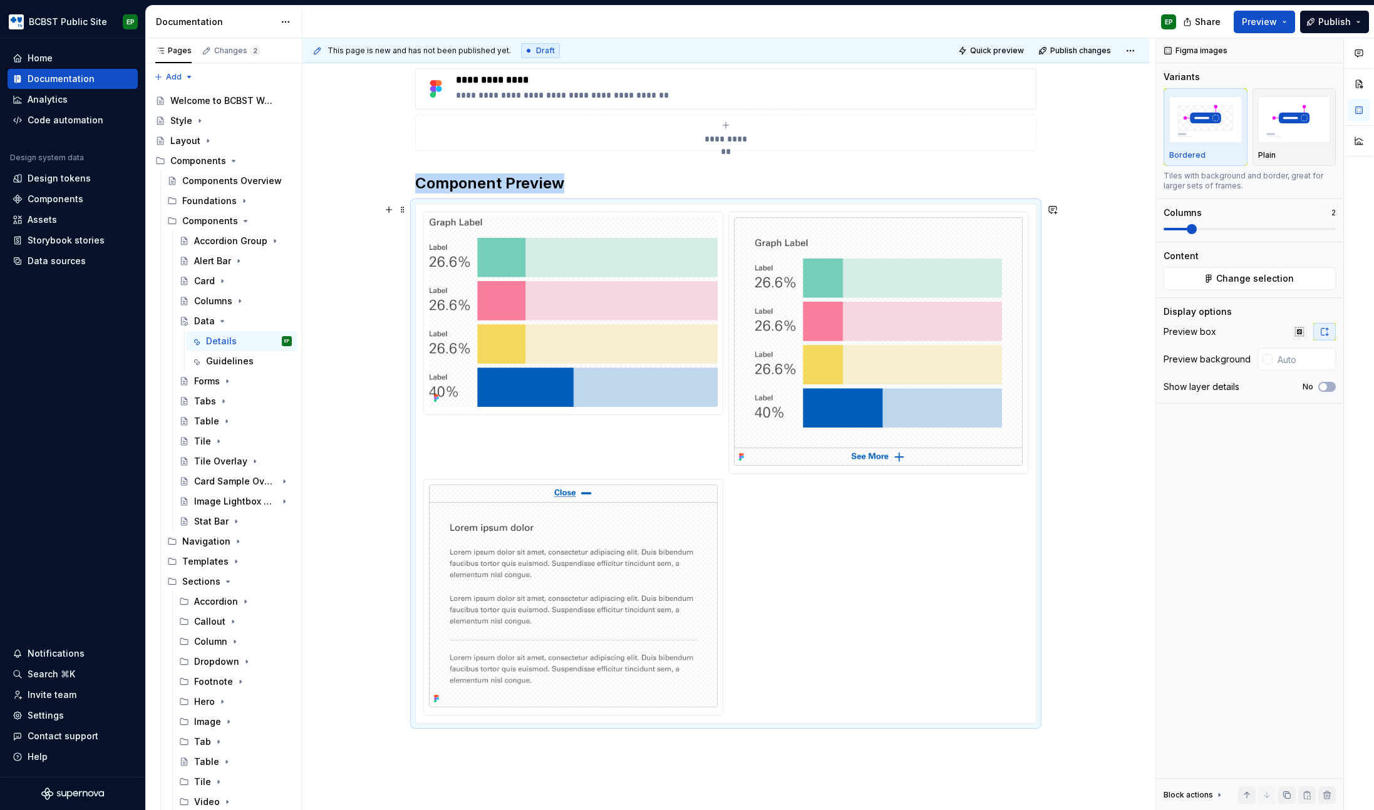
scroll to position [73, 0]
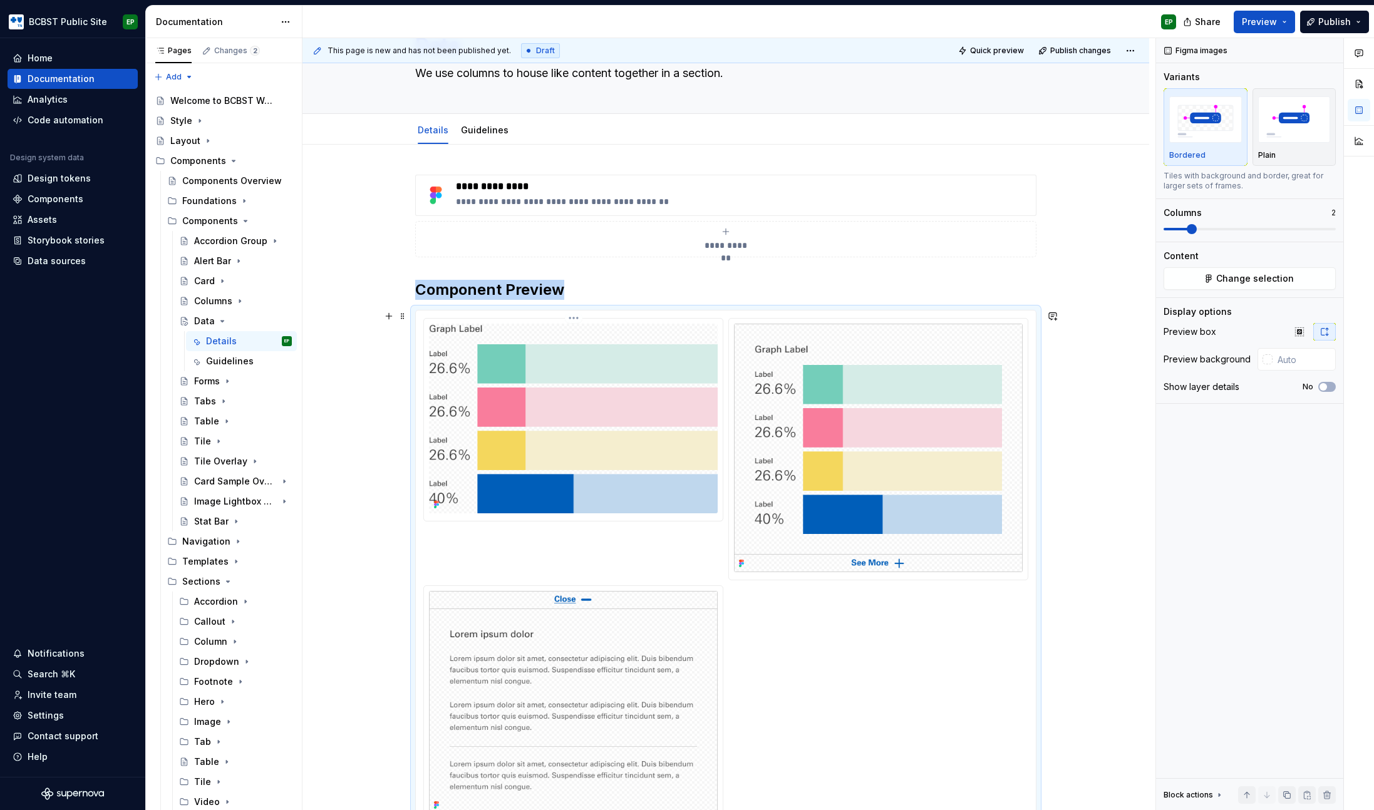
click at [569, 359] on img at bounding box center [573, 419] width 289 height 190
click at [1327, 385] on icon "button" at bounding box center [1323, 387] width 10 height 8
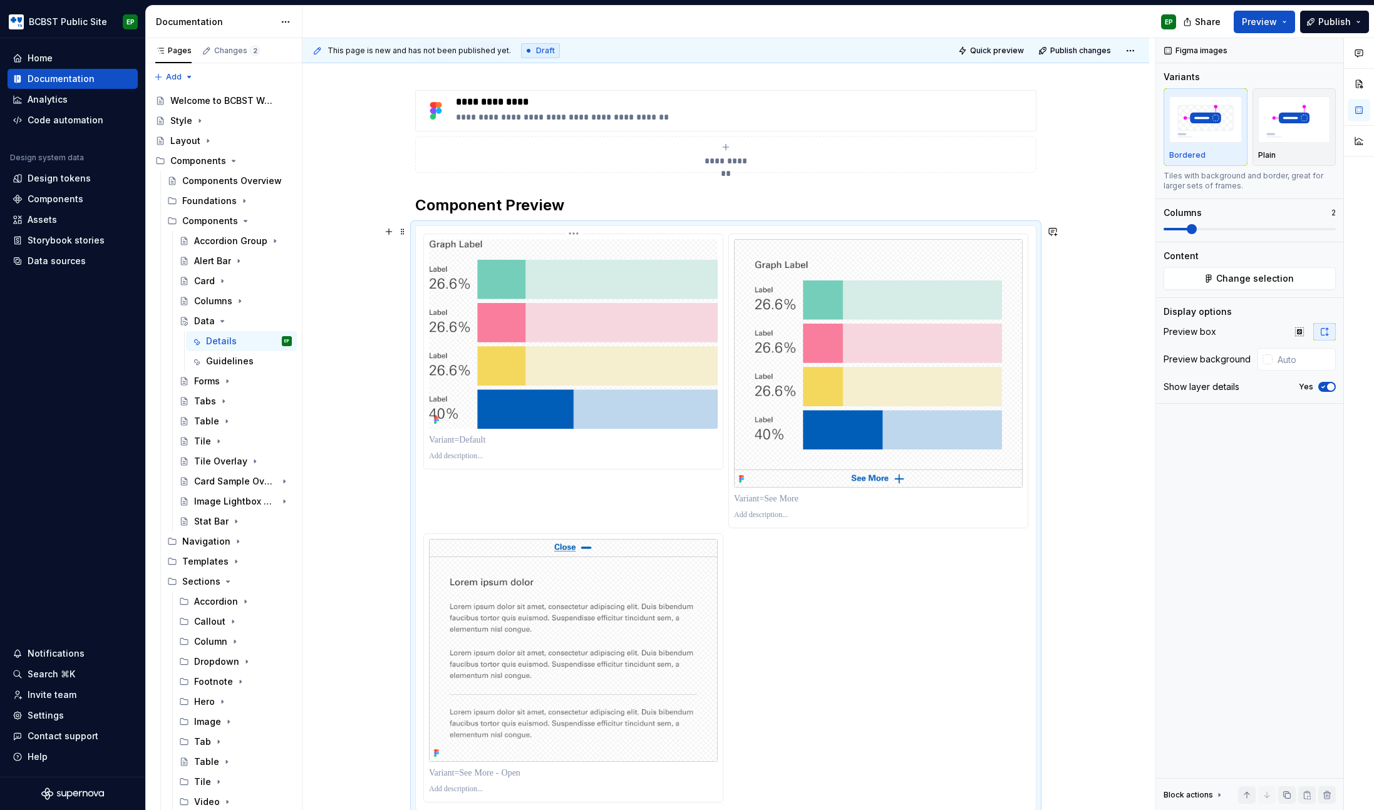
click at [472, 439] on p at bounding box center [573, 440] width 289 height 13
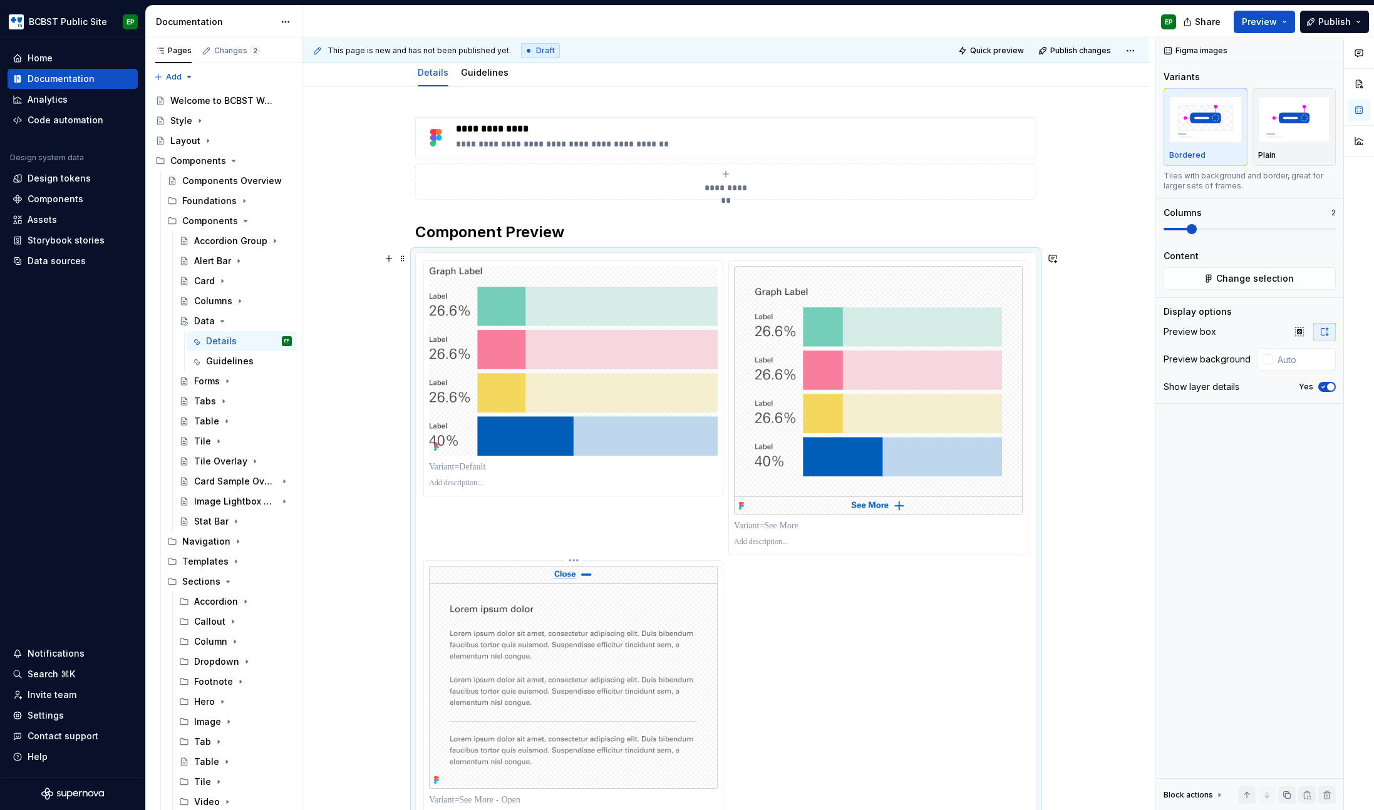
scroll to position [128, 0]
click at [811, 525] on p at bounding box center [878, 528] width 289 height 13
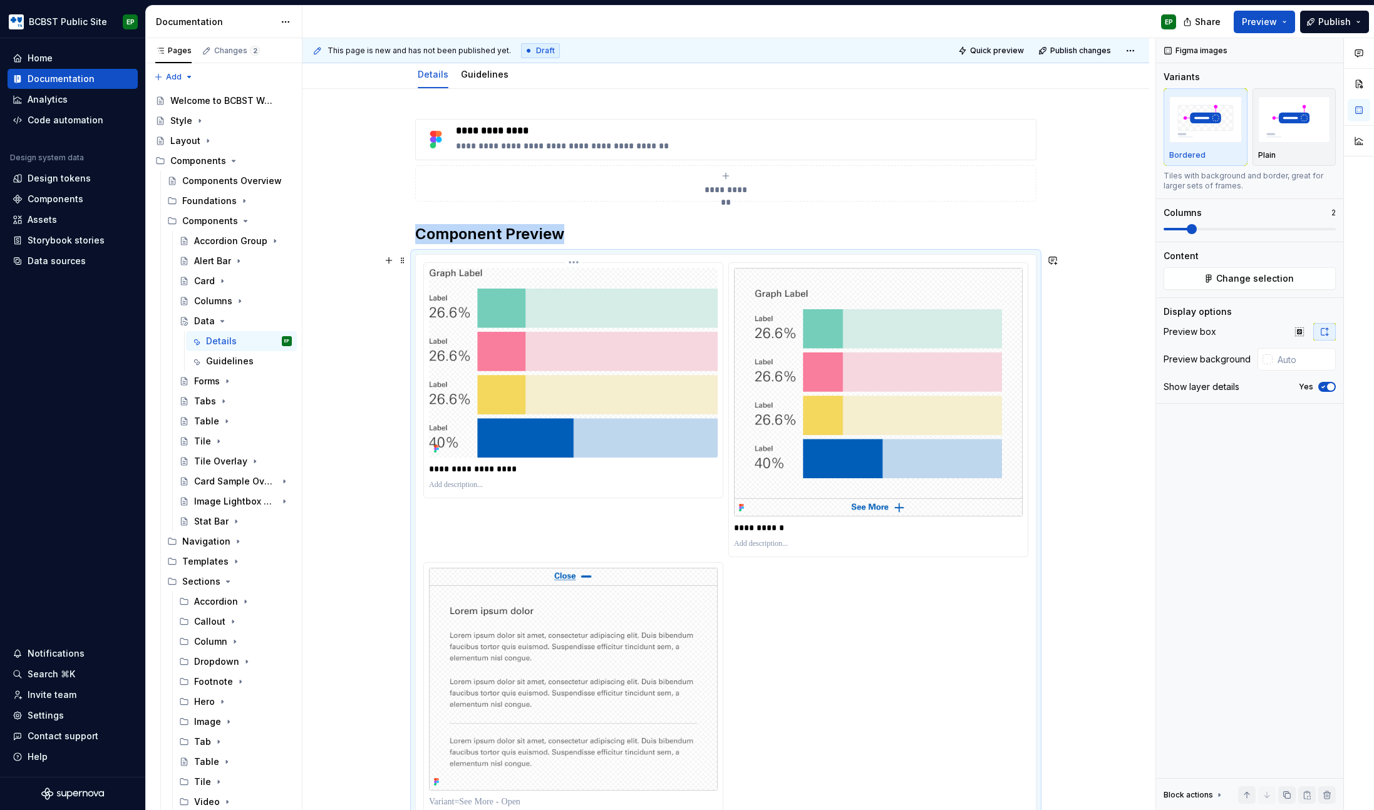
click at [545, 352] on img at bounding box center [573, 363] width 289 height 190
click at [885, 361] on img at bounding box center [878, 392] width 289 height 249
click at [825, 529] on p "**********" at bounding box center [878, 528] width 289 height 13
click at [862, 437] on img at bounding box center [878, 392] width 289 height 249
click at [832, 528] on p "**********" at bounding box center [878, 528] width 289 height 13
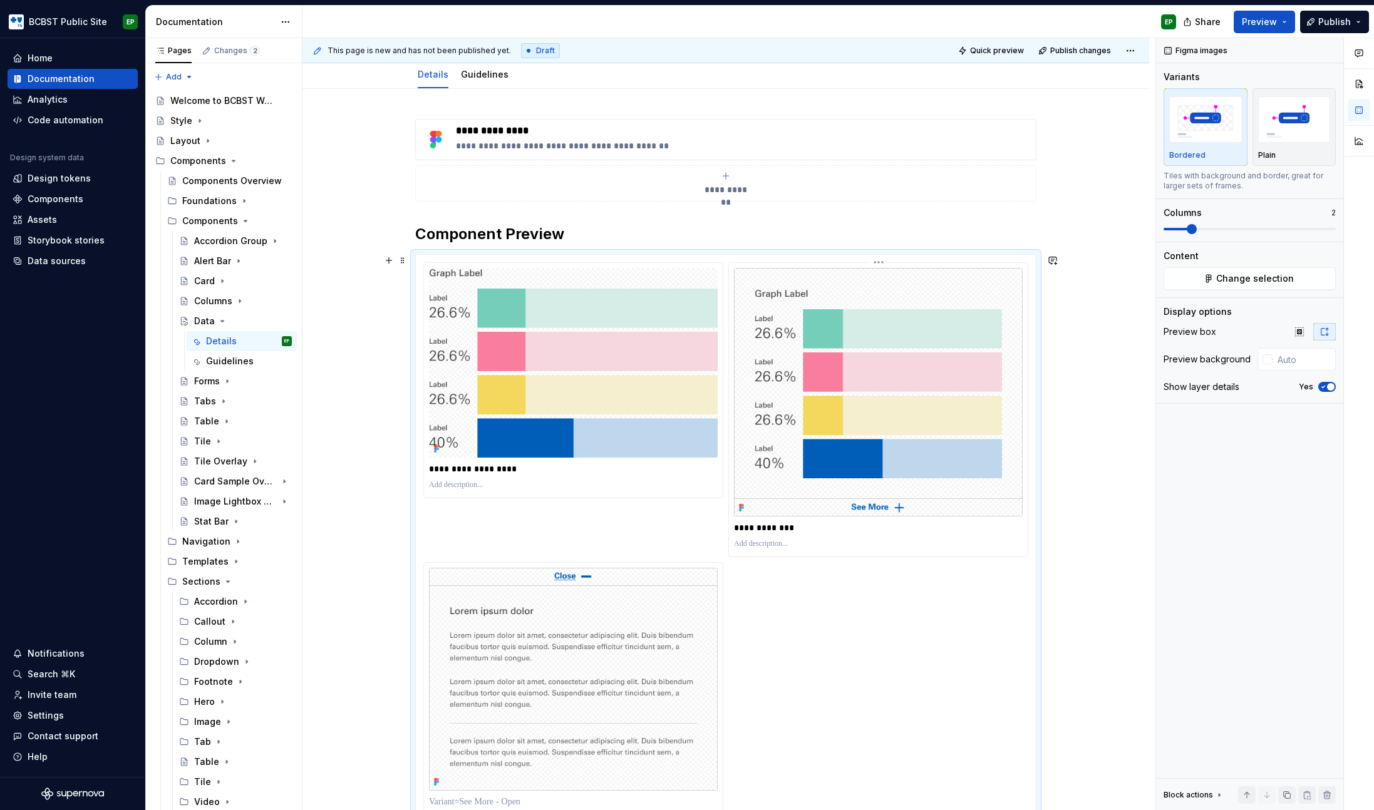
type textarea "*"
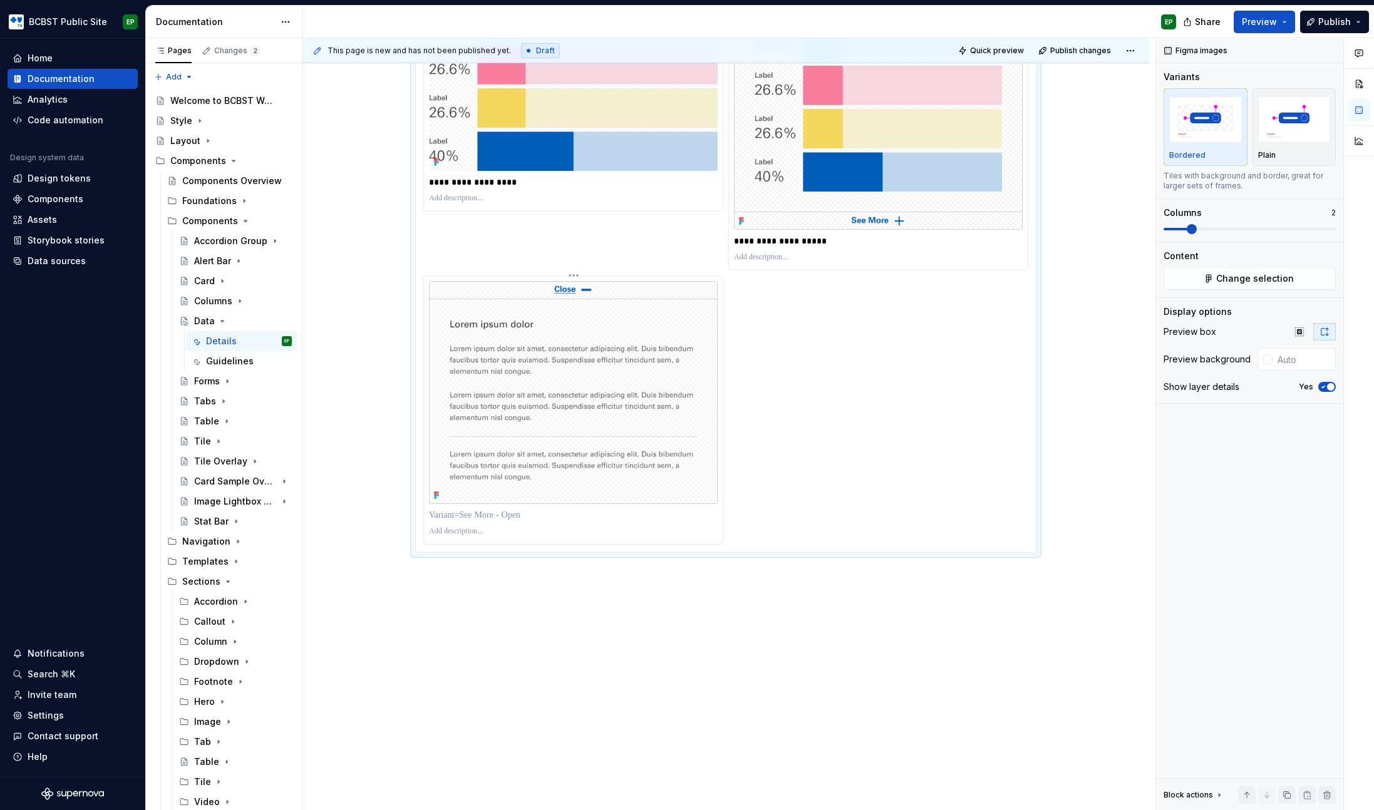
click at [532, 513] on p at bounding box center [573, 515] width 289 height 13
paste div
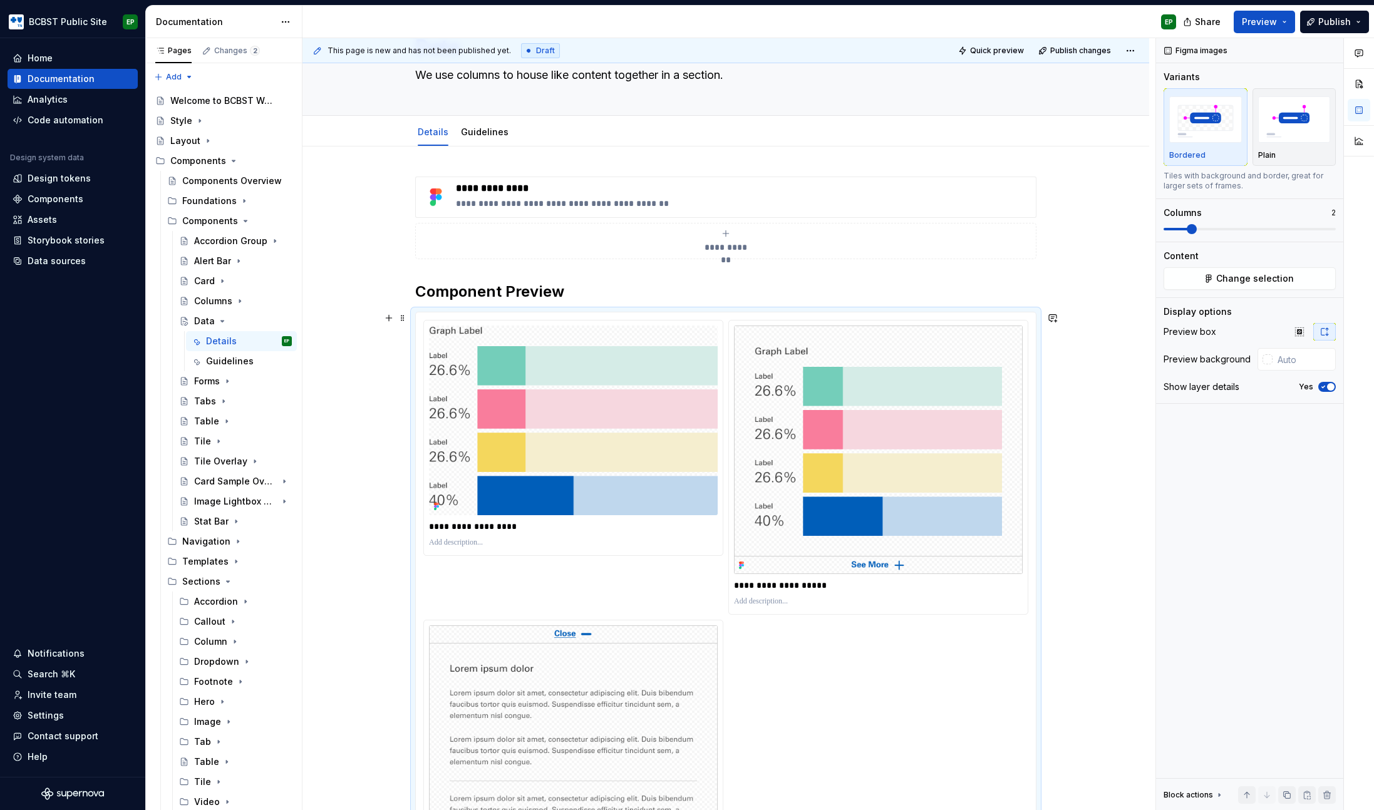
scroll to position [58, 0]
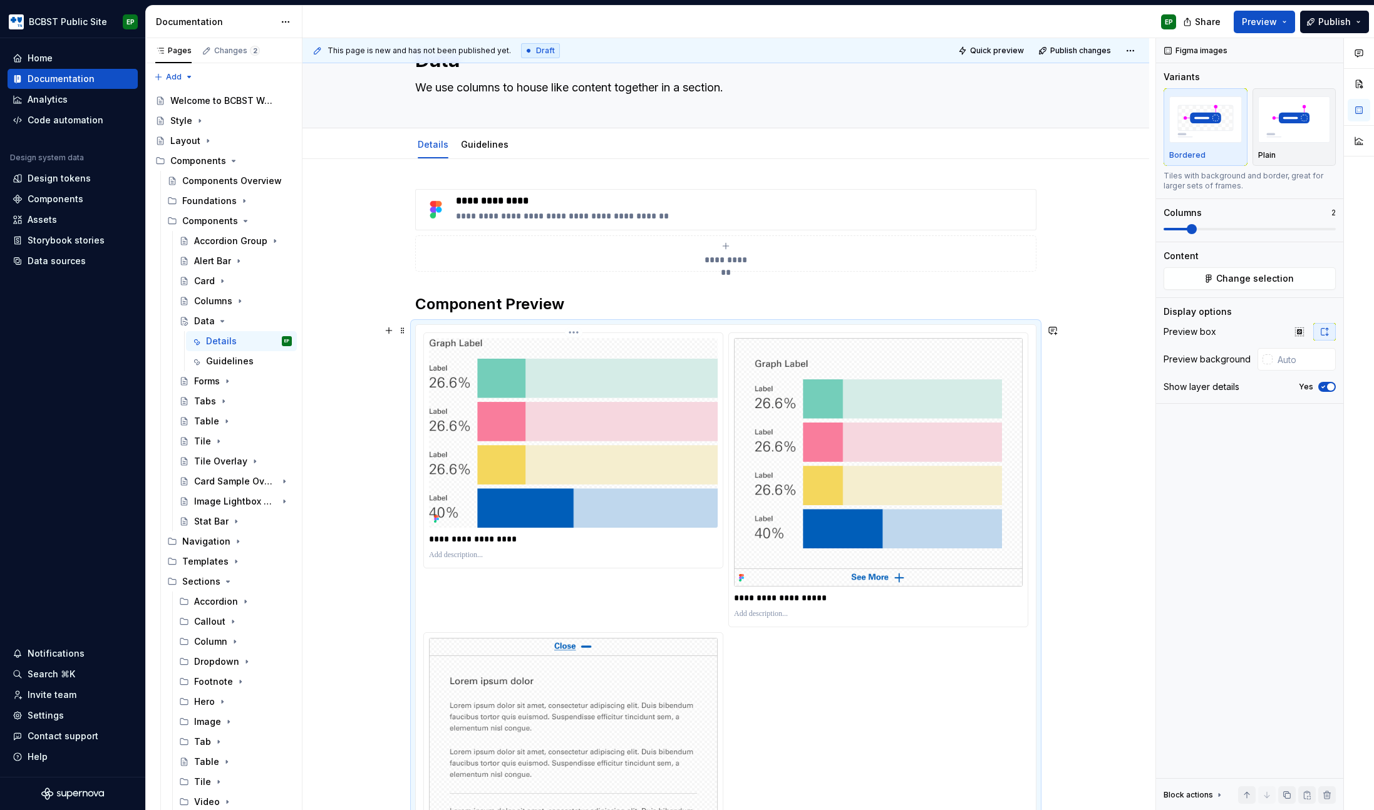
click at [458, 560] on p at bounding box center [573, 555] width 289 height 10
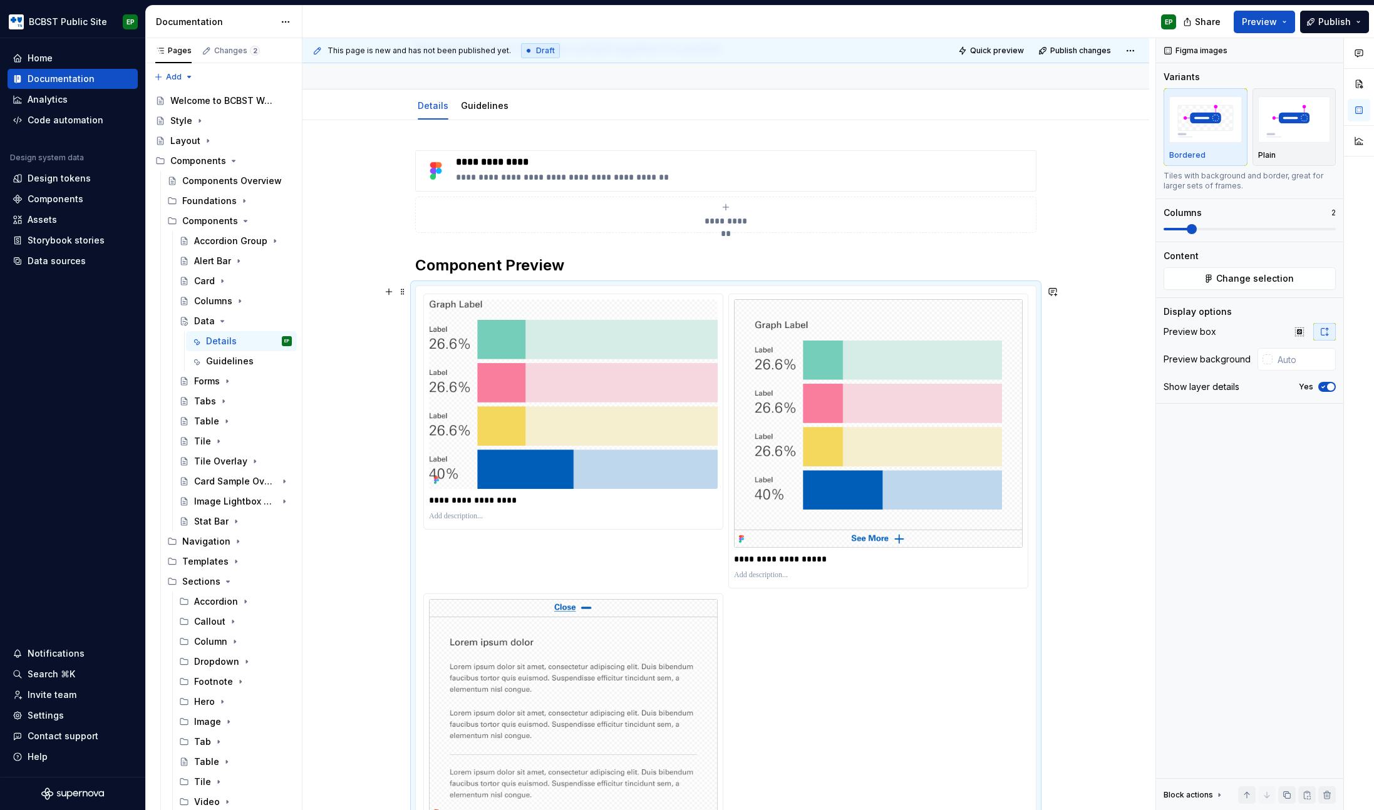
scroll to position [0, 0]
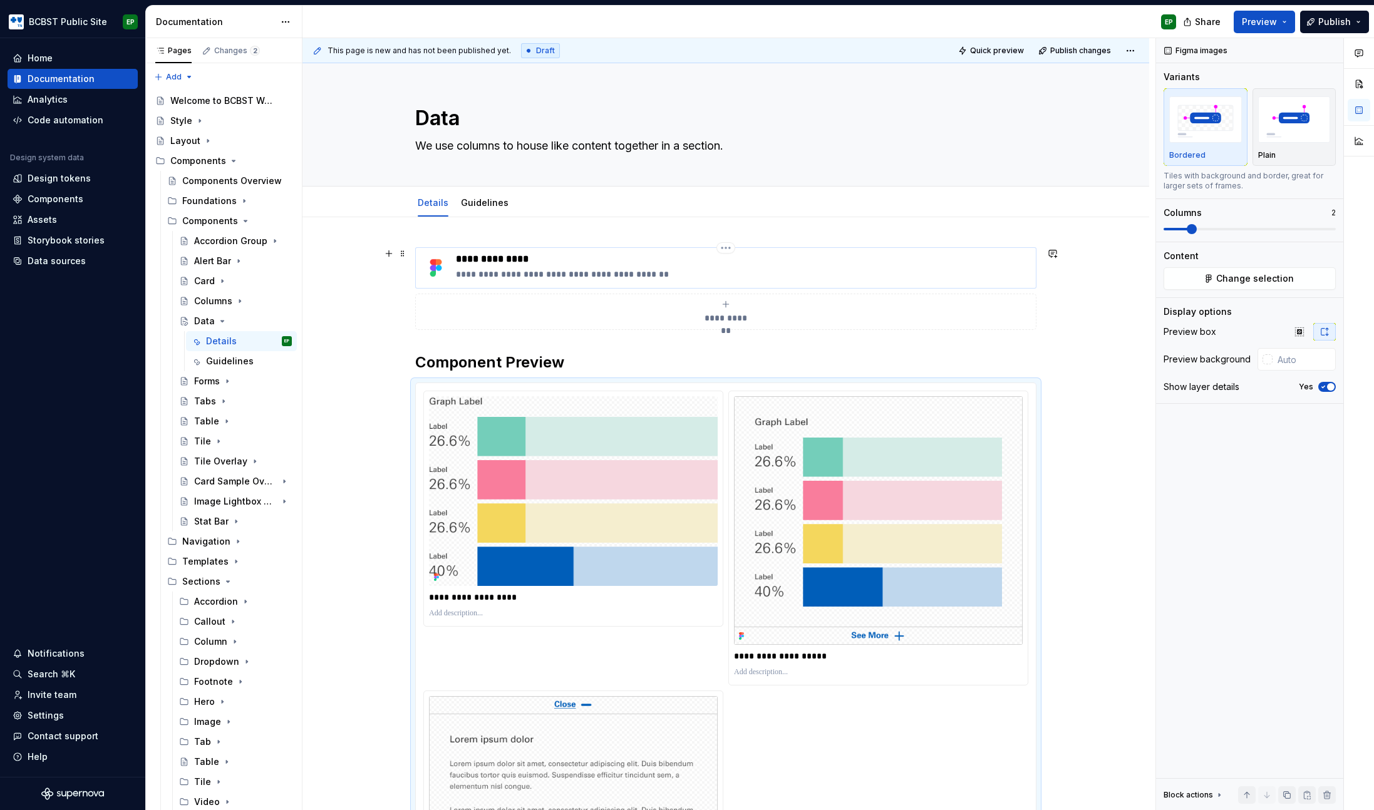
click at [502, 276] on p "**********" at bounding box center [743, 274] width 575 height 13
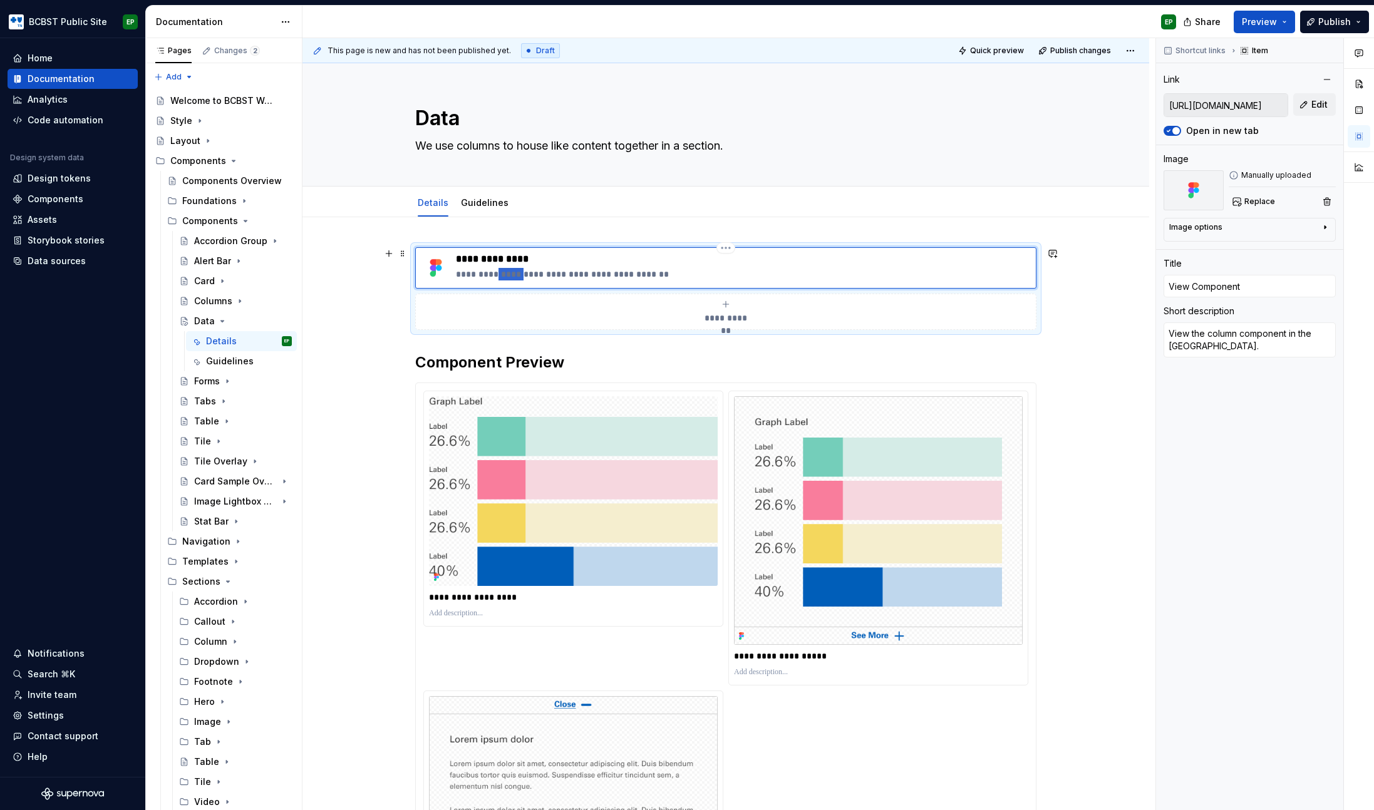
type textarea "*"
type textarea "View the d component in the [GEOGRAPHIC_DATA]."
type textarea "*"
type textarea "View the da component in the [GEOGRAPHIC_DATA]."
type textarea "*"
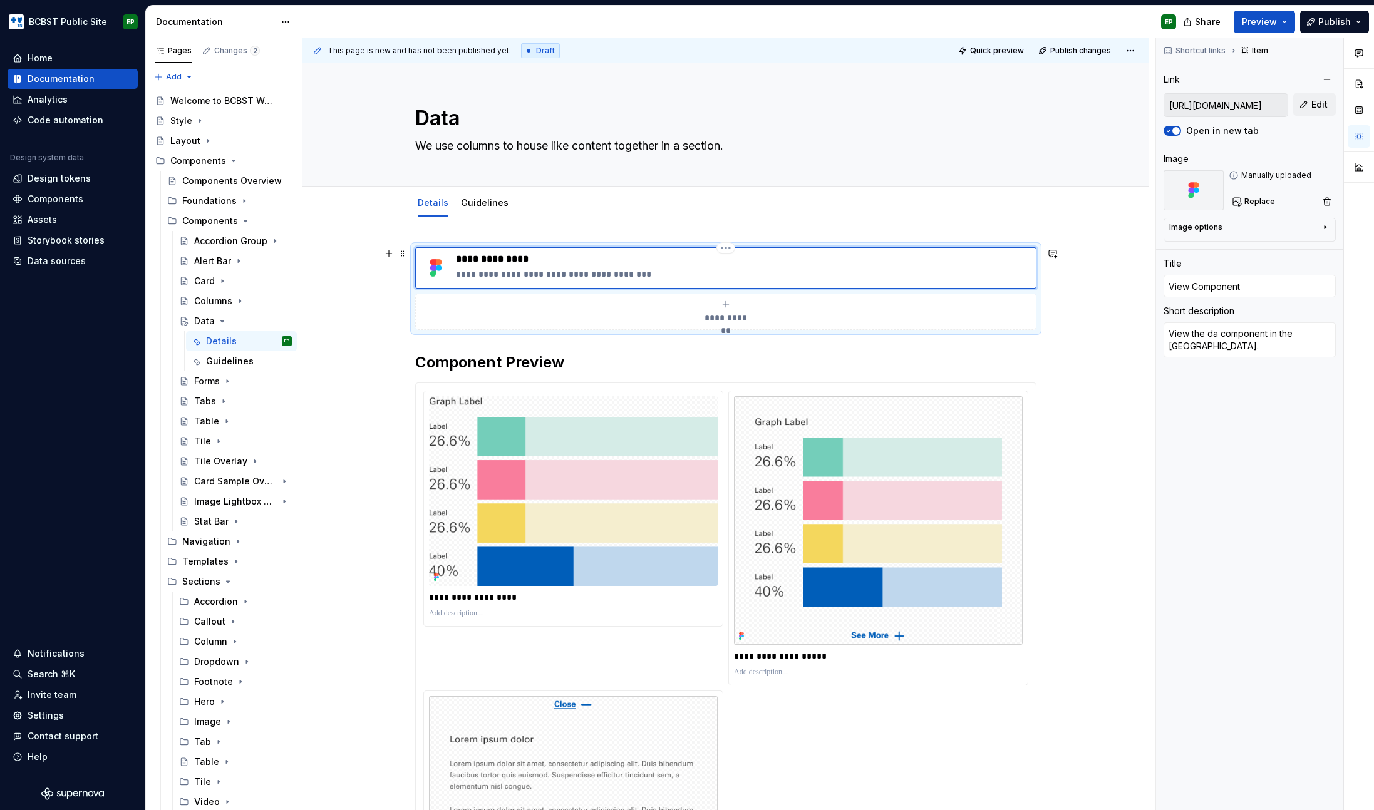
type textarea "View the dat component in the [GEOGRAPHIC_DATA]."
type textarea "*"
type textarea "View the data component in the [GEOGRAPHIC_DATA]."
click at [763, 257] on p "**********" at bounding box center [743, 259] width 575 height 13
click at [1328, 105] on button "Edit" at bounding box center [1314, 104] width 43 height 23
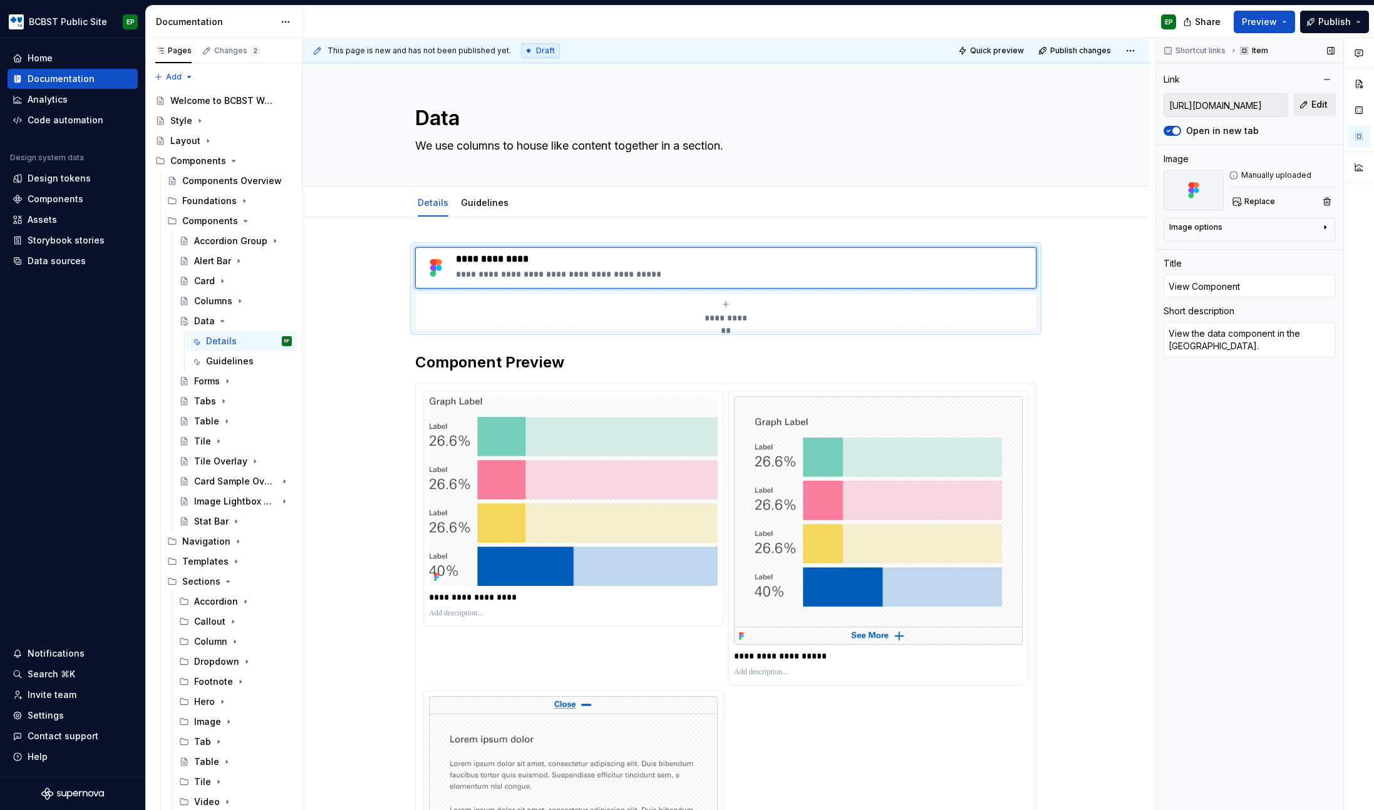
type textarea "*"
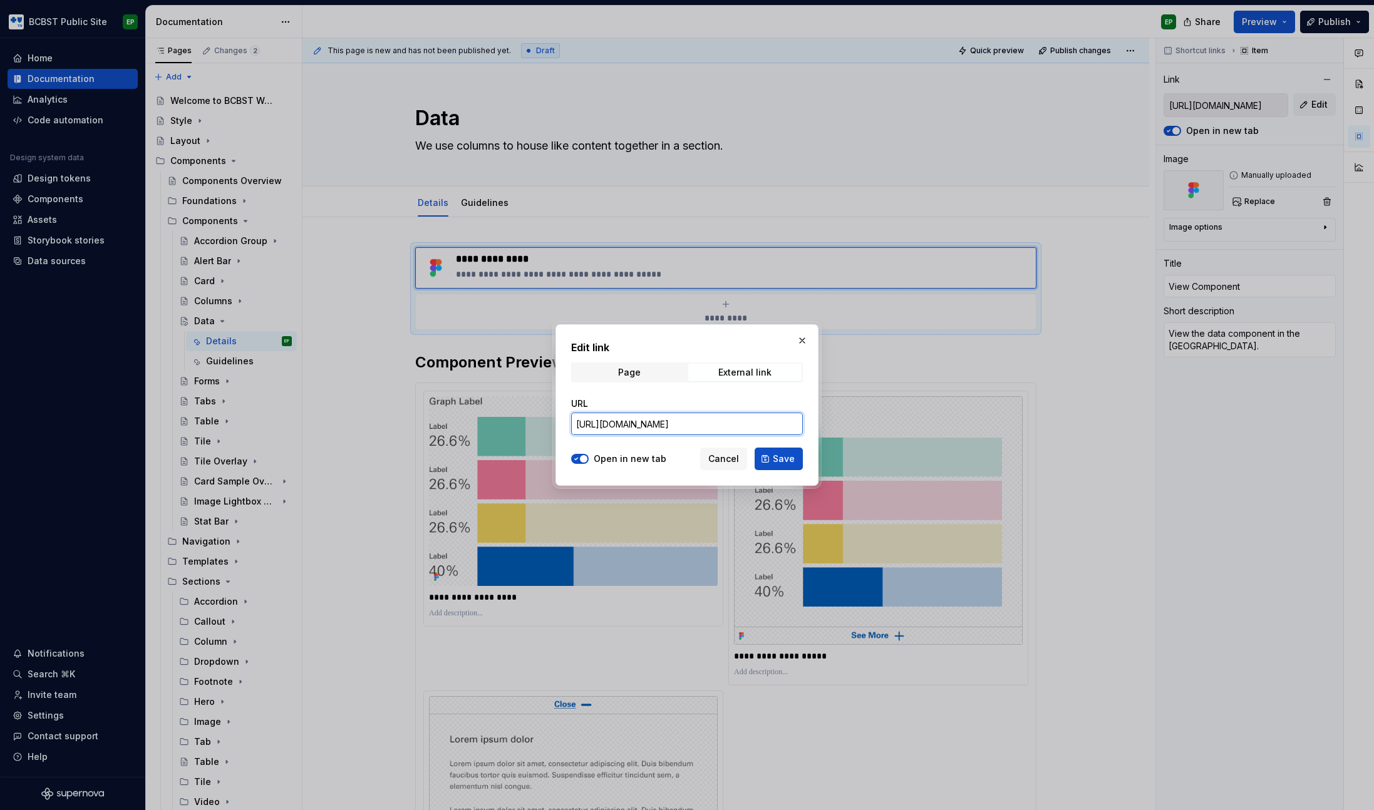
click at [671, 425] on input "[URL][DOMAIN_NAME]" at bounding box center [687, 424] width 232 height 23
paste input "Public-Site-Component-Library?node-id=361-1683"
type input "[URL][DOMAIN_NAME]"
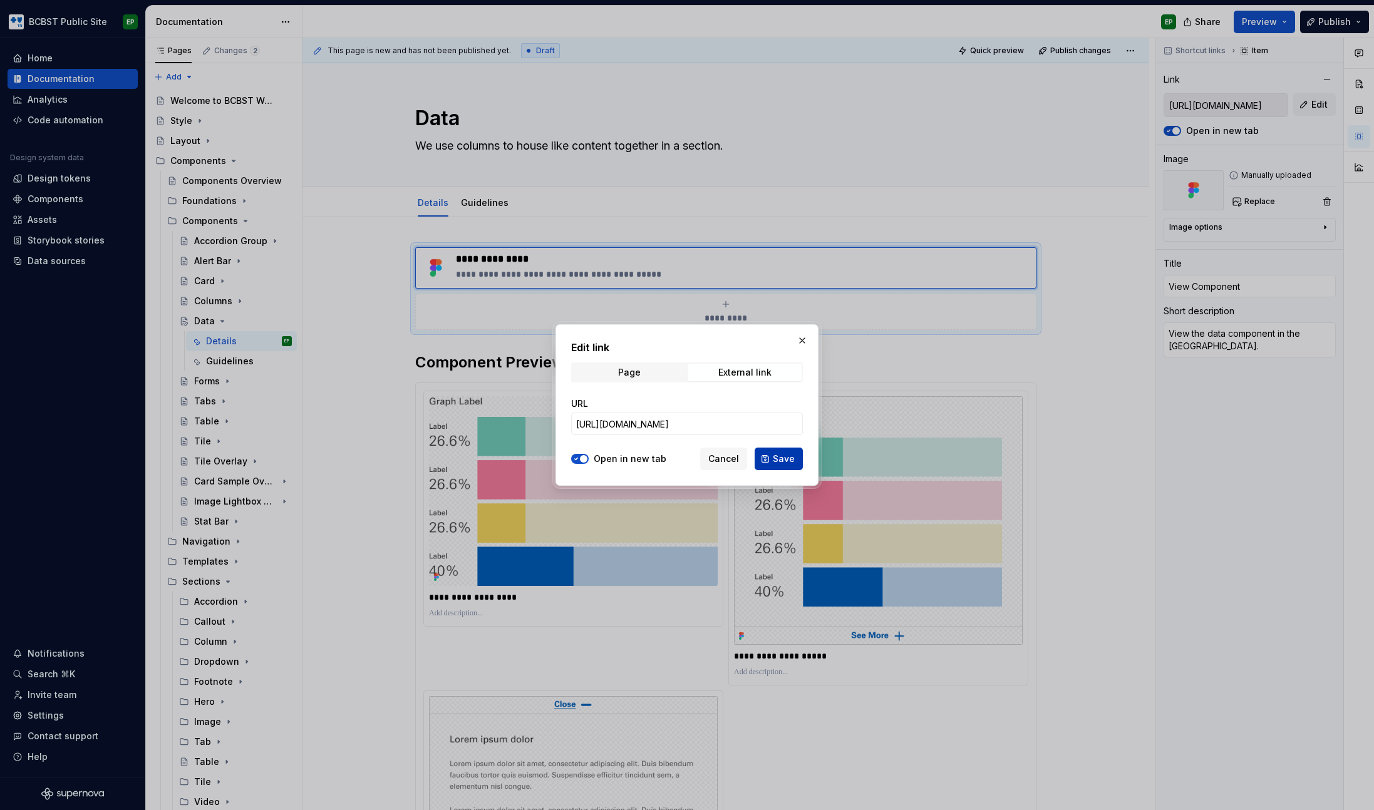
click at [770, 459] on button "Save" at bounding box center [779, 459] width 48 height 23
type textarea "*"
type input "[URL][DOMAIN_NAME]"
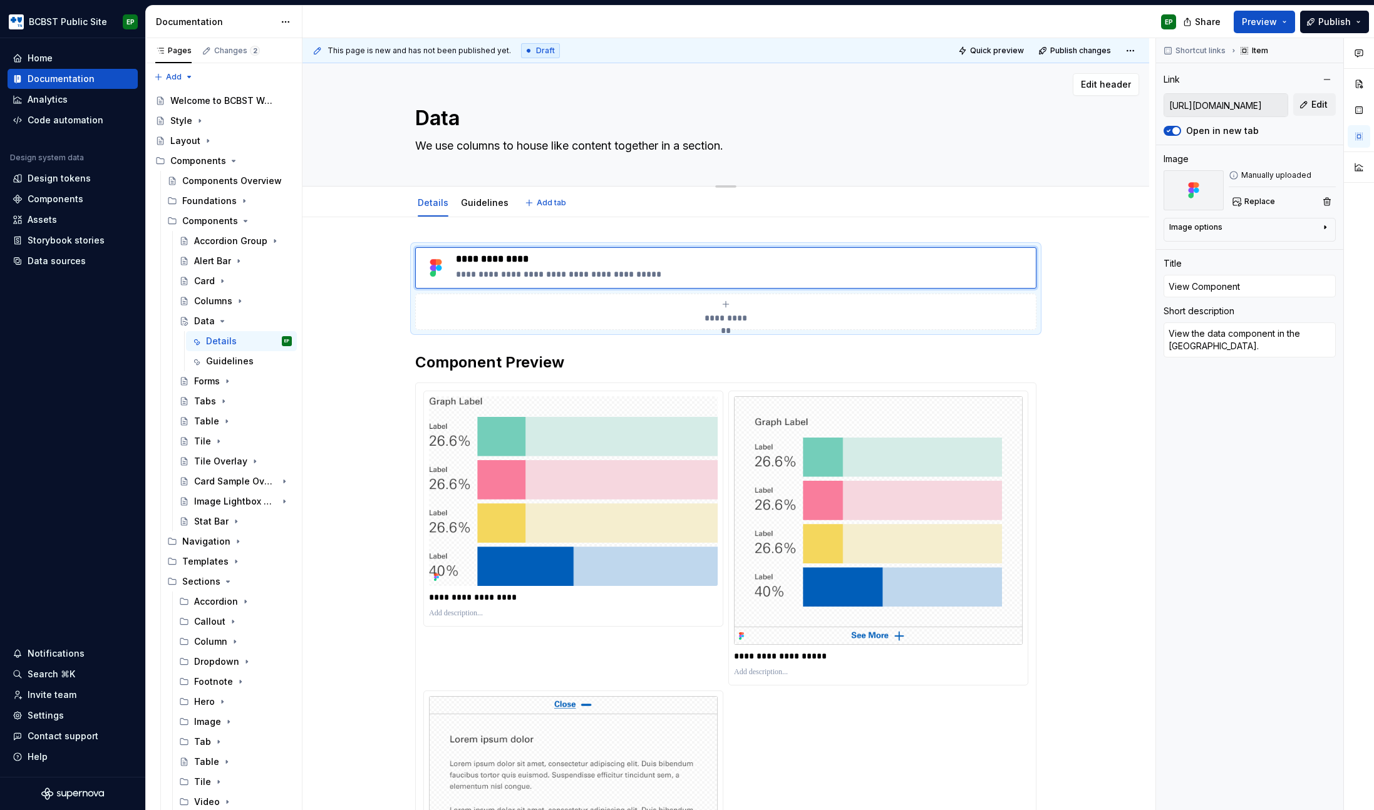
click at [542, 146] on textarea "We use columns to house like content together in a section." at bounding box center [723, 146] width 621 height 20
type textarea "*"
click at [479, 202] on link "Guidelines" at bounding box center [485, 202] width 48 height 11
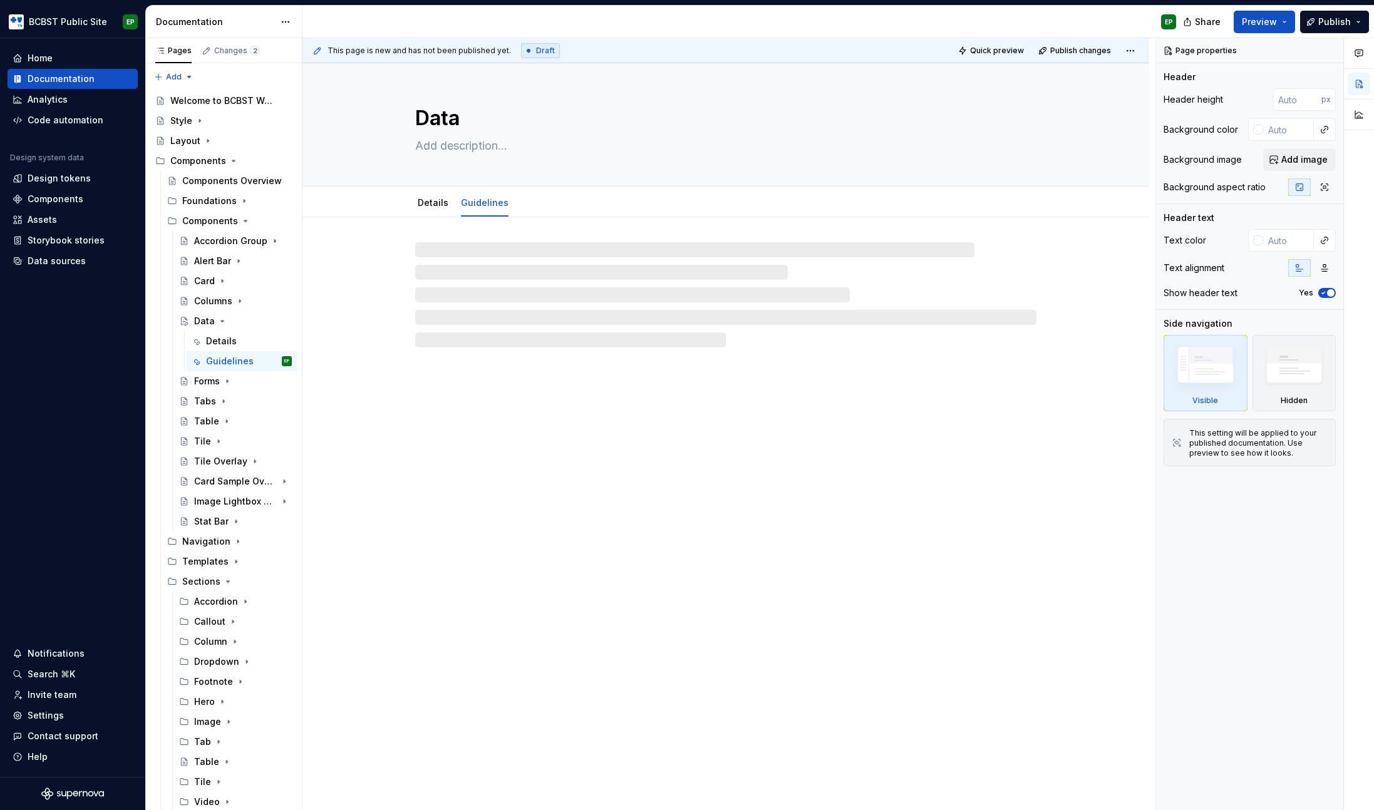
type textarea "*"
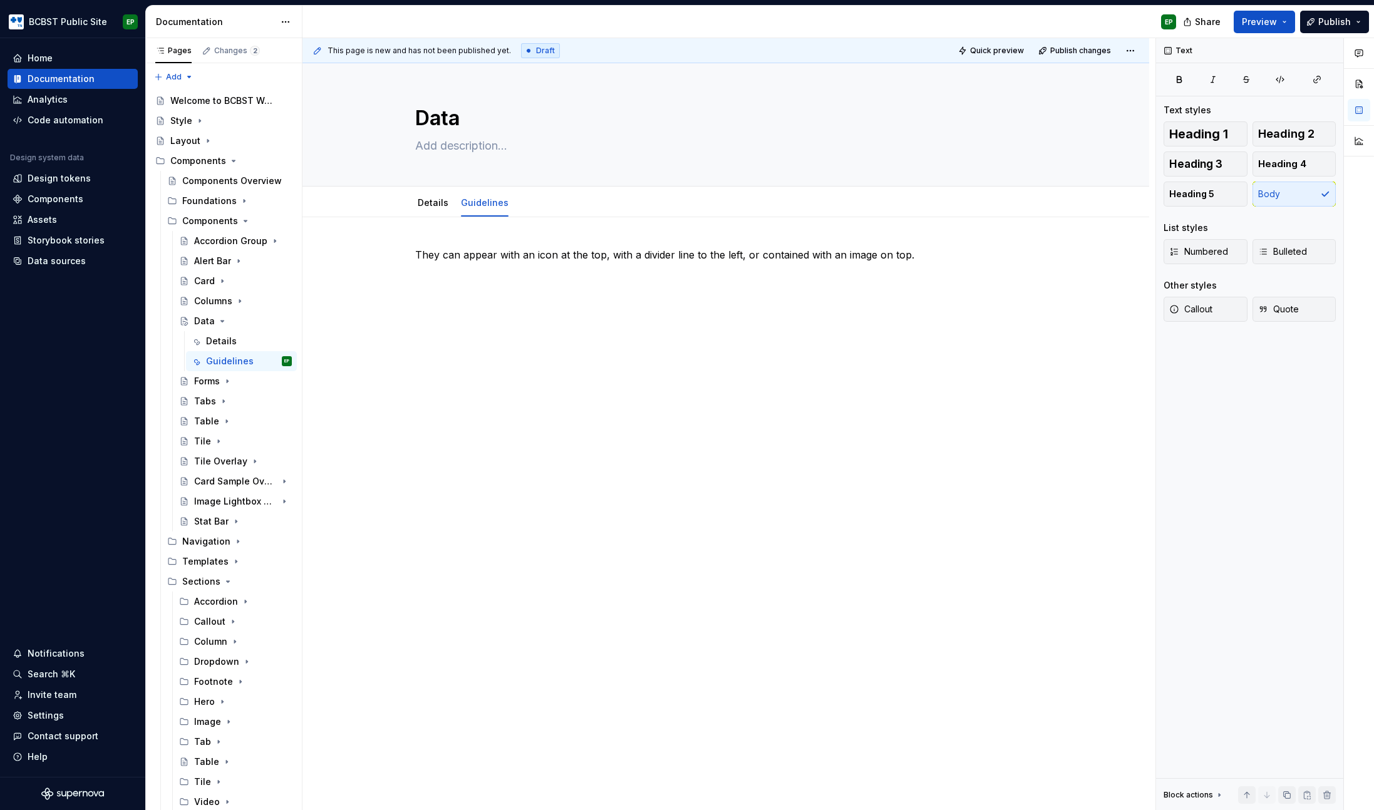
click at [636, 298] on div "They can appear with an icon at the top, with a divider line to the left, or co…" at bounding box center [725, 278] width 621 height 63
click at [416, 206] on div "Details" at bounding box center [433, 203] width 41 height 20
click at [429, 204] on link "Details" at bounding box center [433, 202] width 31 height 11
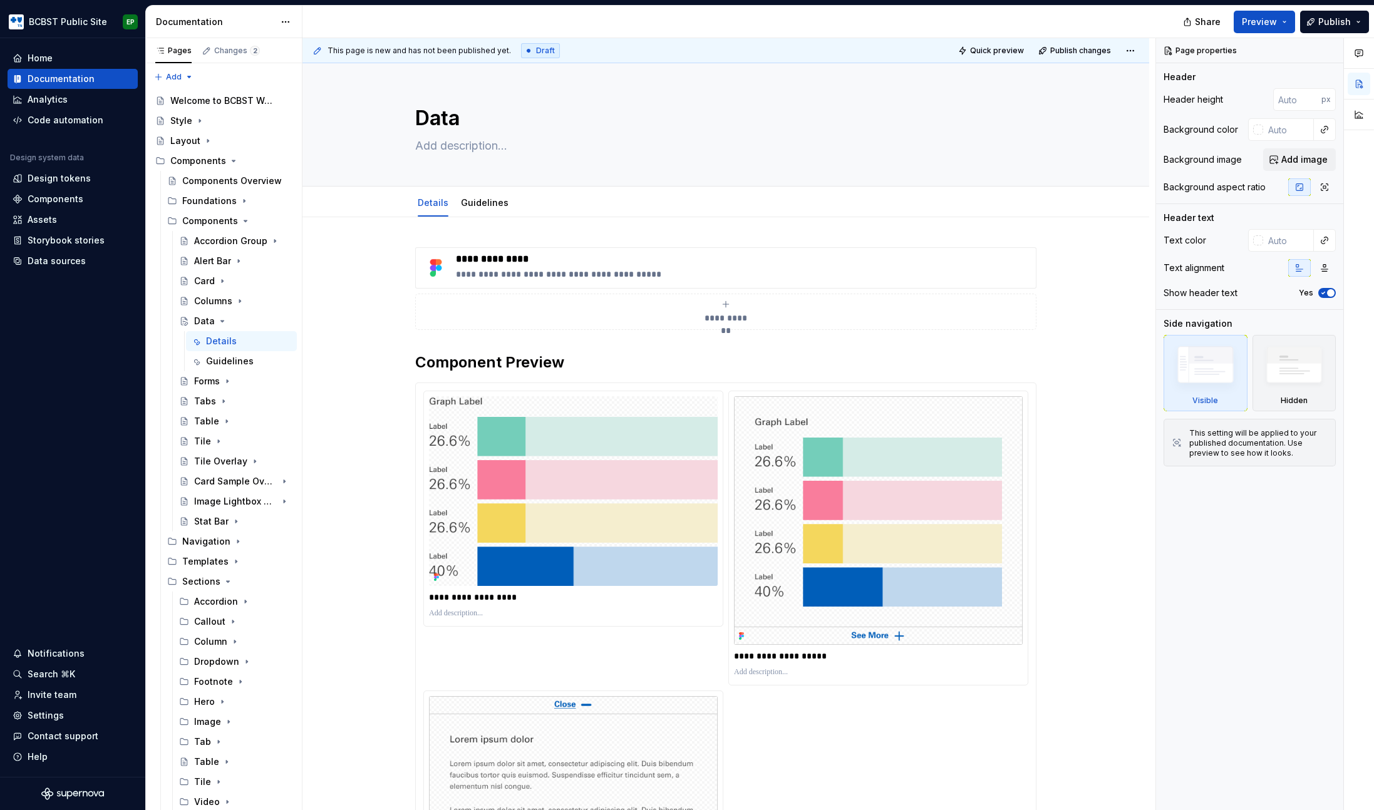
type textarea "*"
